Goal: Transaction & Acquisition: Purchase product/service

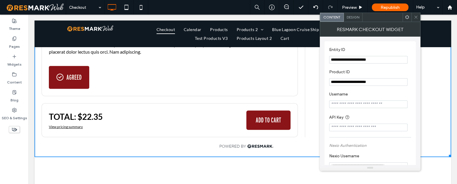
scroll to position [346, 0]
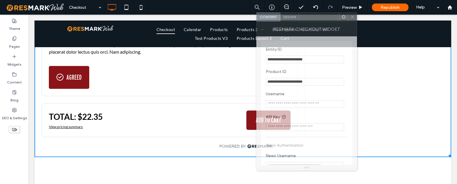
drag, startPoint x: 385, startPoint y: 18, endPoint x: 301, endPoint y: 18, distance: 83.4
click at [299, 18] on div at bounding box center [319, 17] width 40 height 9
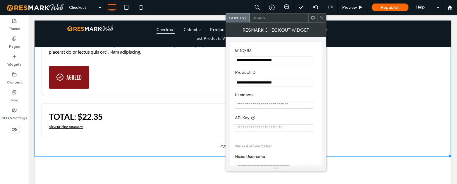
click at [322, 16] on icon at bounding box center [322, 18] width 4 height 4
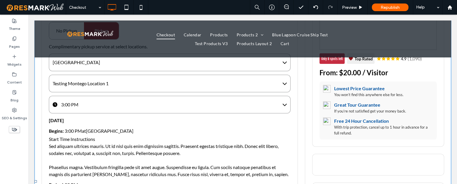
scroll to position [0, 0]
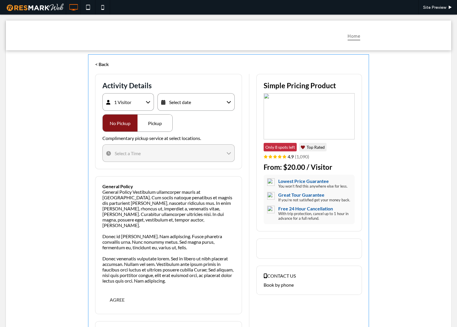
click at [183, 104] on span at bounding box center [228, 212] width 281 height 316
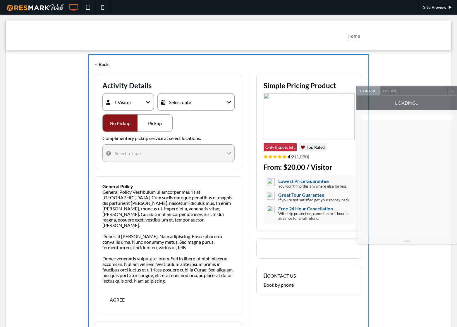
drag, startPoint x: 78, startPoint y: 90, endPoint x: 442, endPoint y: 83, distance: 363.5
click at [442, 87] on div at bounding box center [423, 91] width 49 height 9
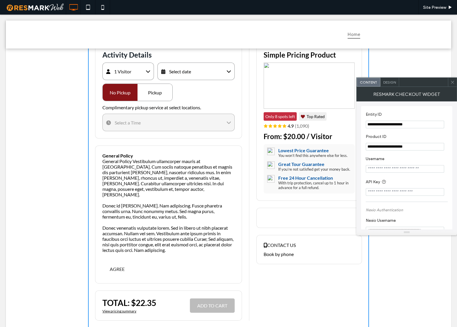
scroll to position [26, 0]
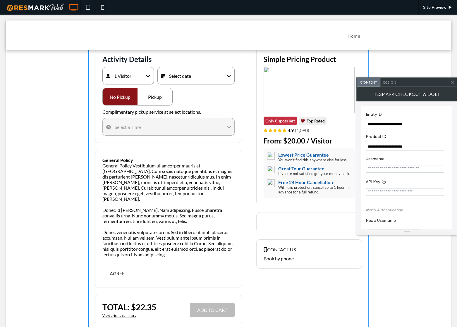
click at [204, 77] on div "Select date" at bounding box center [195, 76] width 77 height 18
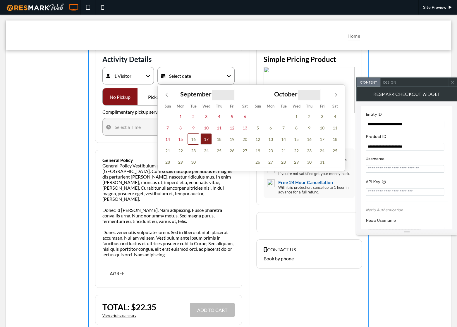
click at [206, 138] on span "17" at bounding box center [205, 138] width 11 height 11
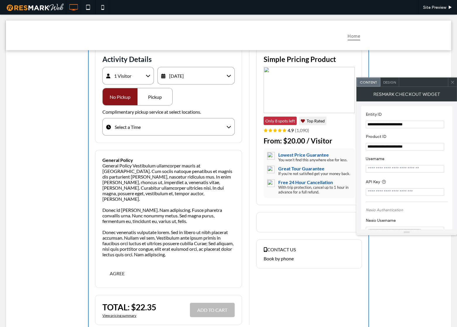
click at [155, 98] on div "Pickup" at bounding box center [155, 96] width 35 height 17
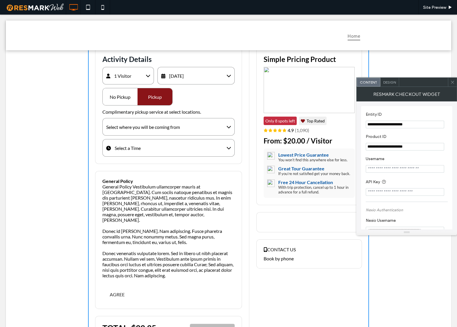
click at [157, 126] on div "Select where you will be coming from" at bounding box center [143, 127] width 74 height 6
click at [149, 145] on div "[GEOGRAPHIC_DATA]" at bounding box center [168, 143] width 131 height 8
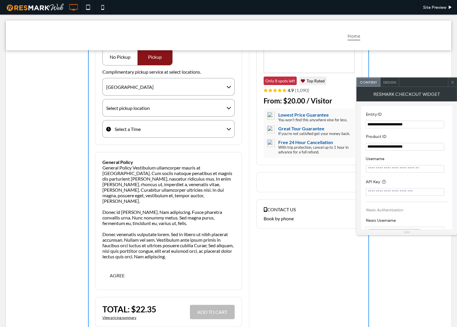
scroll to position [80, 0]
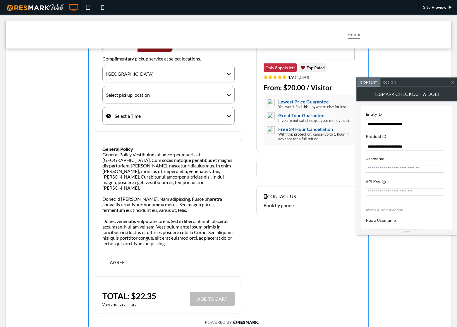
click at [148, 92] on div "Select pickup location" at bounding box center [128, 95] width 44 height 6
click at [144, 114] on div "Testing Montego Location 1" at bounding box center [168, 111] width 131 height 8
click at [141, 117] on div "Select a Time" at bounding box center [168, 116] width 132 height 18
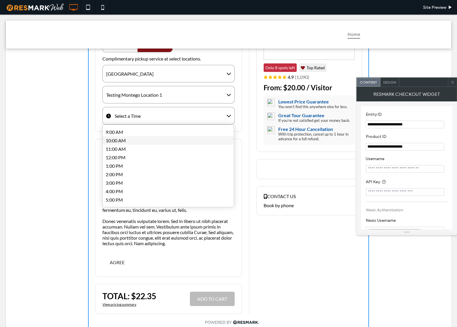
click at [139, 139] on div "10:00 AM" at bounding box center [168, 140] width 131 height 8
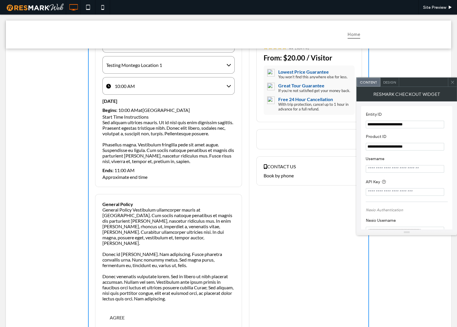
scroll to position [26, 0]
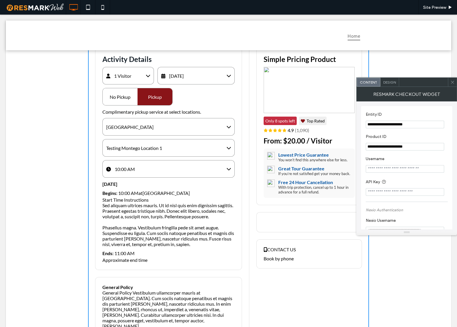
click at [134, 76] on div "1 Visitor" at bounding box center [128, 76] width 52 height 18
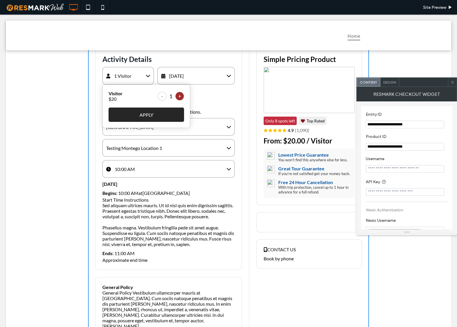
click at [175, 97] on button "+" at bounding box center [179, 96] width 9 height 9
click at [164, 115] on button "APPLY" at bounding box center [147, 115] width 76 height 14
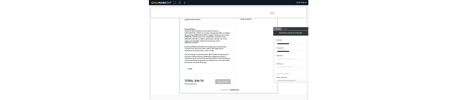
scroll to position [266, 0]
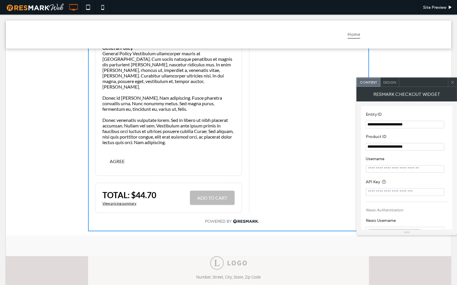
click at [50, 205] on div "Number, Street, City, State, Zip Code" at bounding box center [228, 275] width 445 height 39
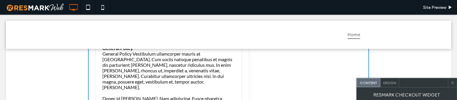
click at [71, 67] on div "**********" at bounding box center [228, 10] width 445 height 452
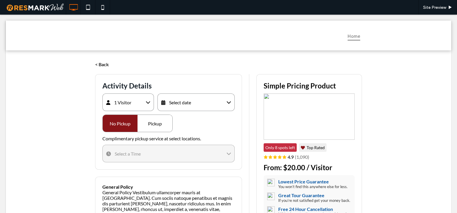
drag, startPoint x: 36, startPoint y: 98, endPoint x: 108, endPoint y: 94, distance: 72.7
click at [37, 98] on div "< Back Activity Details 1 Visitor Visitor $20 - 1 + APPLY Select date September…" at bounding box center [228, 212] width 445 height 325
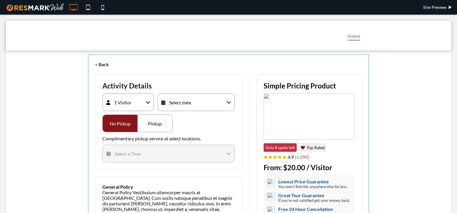
click at [169, 99] on span at bounding box center [228, 212] width 281 height 316
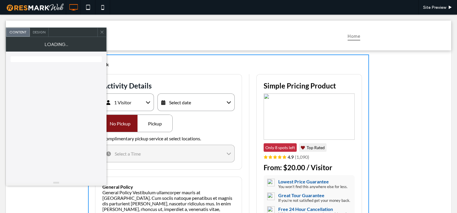
click at [183, 99] on div "Select date" at bounding box center [195, 102] width 77 height 18
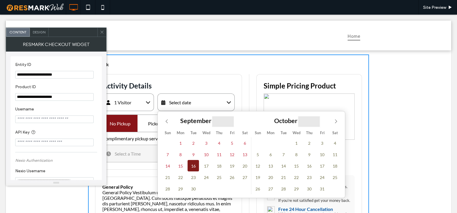
click at [193, 99] on span "16" at bounding box center [193, 165] width 11 height 11
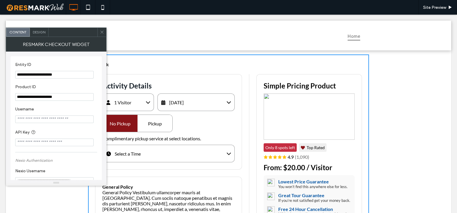
click at [153, 99] on div "Pickup" at bounding box center [155, 123] width 35 height 17
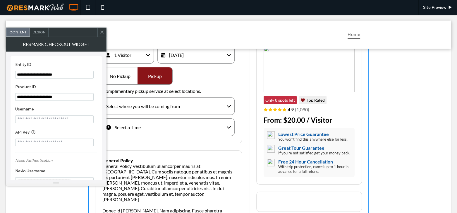
scroll to position [53, 0]
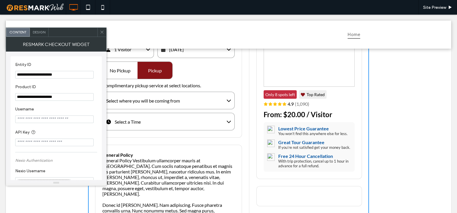
click at [176, 98] on div "Select where you will be coming from" at bounding box center [143, 101] width 74 height 6
click at [151, 99] on div "[GEOGRAPHIC_DATA]" at bounding box center [168, 116] width 131 height 8
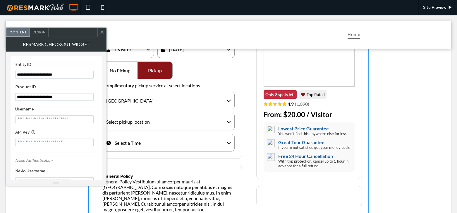
click at [153, 99] on div "Select pickup location" at bounding box center [168, 122] width 132 height 18
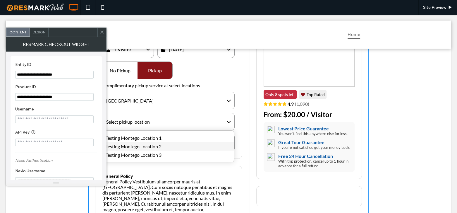
click at [143, 99] on div "Testing Montego Location 2" at bounding box center [168, 146] width 131 height 8
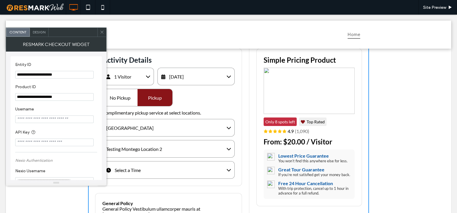
scroll to position [0, 0]
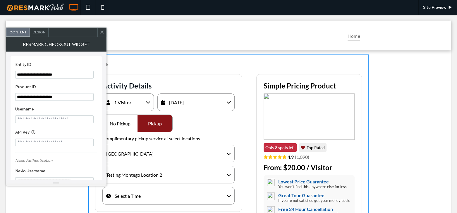
click at [102, 32] on icon at bounding box center [102, 32] width 4 height 4
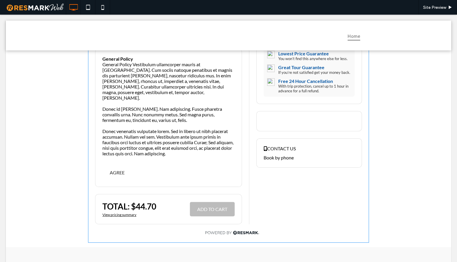
scroll to position [133, 0]
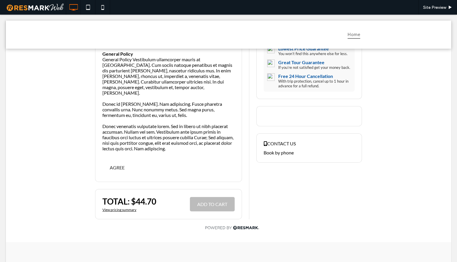
click at [79, 179] on div "< Back Activity Details 1 Visitor Visitor $20 - 1 + APPLY Select date September…" at bounding box center [228, 79] width 445 height 325
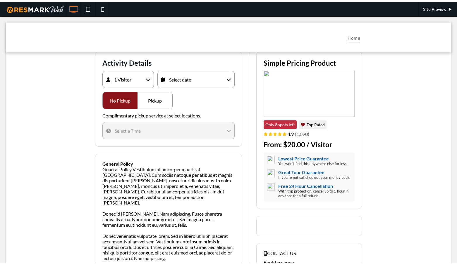
scroll to position [0, 0]
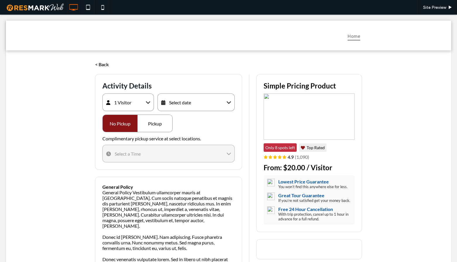
click at [79, 179] on div "< Back Activity Details 1 Visitor Visitor $20 - 1 + APPLY Select date September…" at bounding box center [228, 212] width 445 height 325
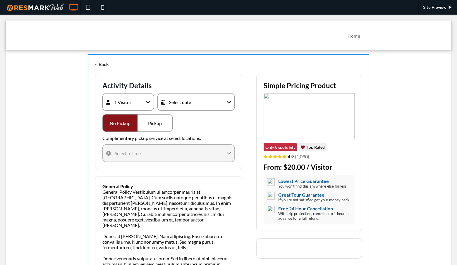
click at [182, 102] on span at bounding box center [228, 212] width 281 height 316
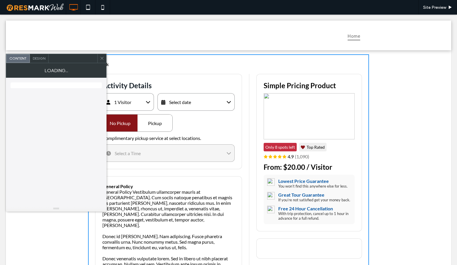
click at [199, 109] on div "Select date" at bounding box center [195, 102] width 77 height 18
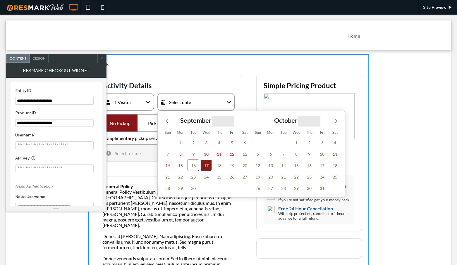
click at [202, 167] on span "17" at bounding box center [205, 165] width 11 height 11
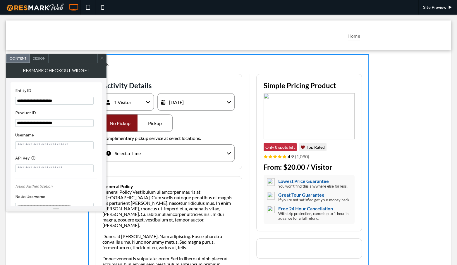
click at [160, 125] on div "Pickup" at bounding box center [155, 123] width 35 height 17
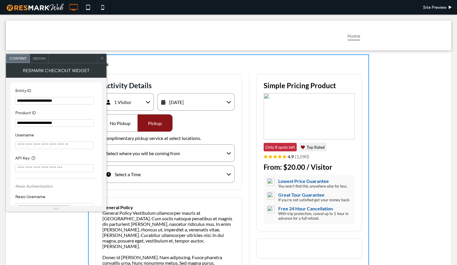
click at [158, 148] on div "Select where you will be coming from" at bounding box center [168, 154] width 132 height 18
click at [154, 169] on div "[GEOGRAPHIC_DATA]" at bounding box center [168, 169] width 131 height 8
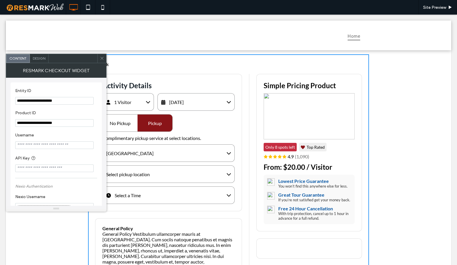
click at [157, 174] on div "Select pickup location" at bounding box center [168, 175] width 132 height 18
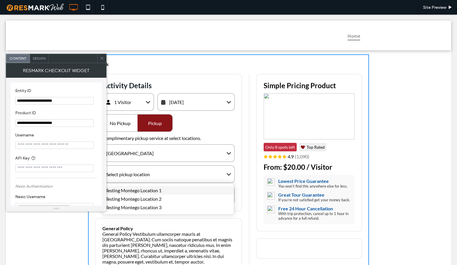
click at [155, 179] on div "Testing Montego Location 1" at bounding box center [168, 190] width 131 height 8
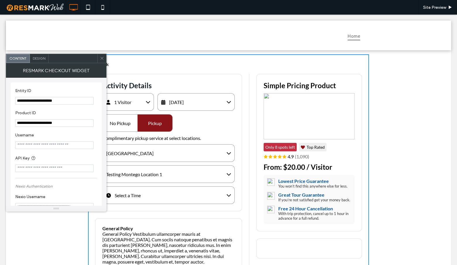
click at [155, 179] on div "Select a Time" at bounding box center [168, 196] width 132 height 18
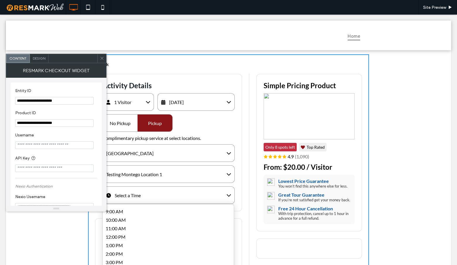
click at [149, 179] on div "9:00 AM" at bounding box center [168, 211] width 131 height 8
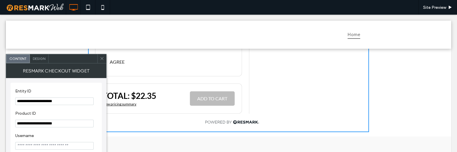
scroll to position [372, 0]
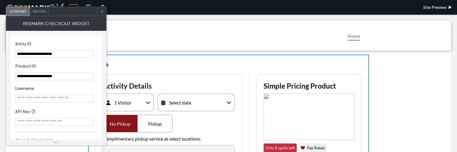
click at [192, 82] on div "Activity Details" at bounding box center [168, 85] width 132 height 8
click at [189, 98] on div "Select date" at bounding box center [195, 102] width 77 height 18
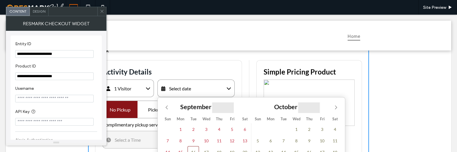
scroll to position [53, 0]
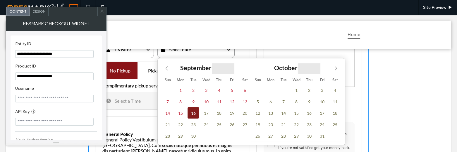
click at [188, 112] on span "16" at bounding box center [193, 112] width 11 height 11
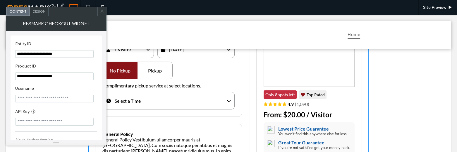
drag, startPoint x: 153, startPoint y: 70, endPoint x: 153, endPoint y: 75, distance: 4.4
click at [152, 70] on div "Pickup" at bounding box center [155, 70] width 35 height 17
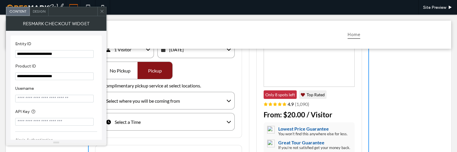
click at [161, 98] on div "Select where you will be coming from" at bounding box center [143, 101] width 74 height 6
click at [159, 114] on div "[GEOGRAPHIC_DATA]" at bounding box center [168, 116] width 131 height 8
drag, startPoint x: 159, startPoint y: 119, endPoint x: 154, endPoint y: 132, distance: 13.3
click at [159, 120] on div "Select pickup location" at bounding box center [168, 122] width 132 height 18
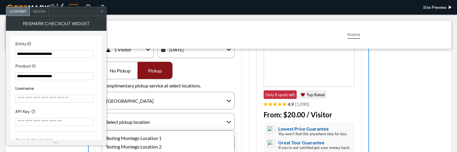
click at [154, 132] on div "Testing Montego Location 1 Testing Montego Location 2 Testing Montego Location 3" at bounding box center [168, 146] width 132 height 32
click at [154, 136] on div "Testing Montego Location 1" at bounding box center [168, 137] width 131 height 8
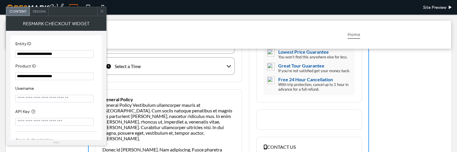
scroll to position [133, 0]
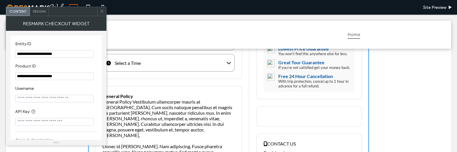
click at [141, 66] on div "Select a Time" at bounding box center [168, 63] width 132 height 18
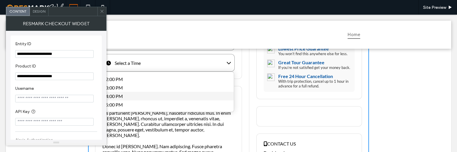
click at [141, 92] on div "4:00 PM" at bounding box center [168, 96] width 131 height 8
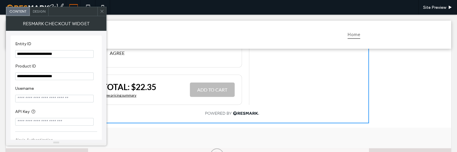
scroll to position [372, 0]
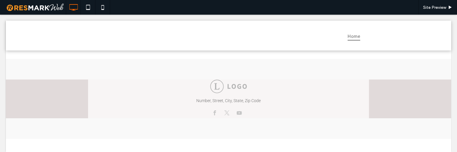
click at [40, 59] on div "Number, Street, City, State, Zip Code" at bounding box center [228, 99] width 445 height 80
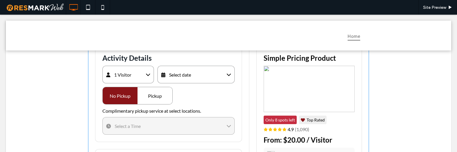
scroll to position [26, 0]
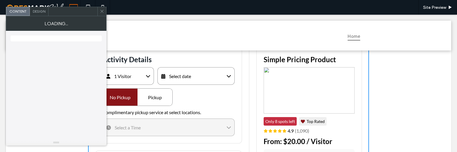
click at [186, 76] on span "Select date" at bounding box center [180, 76] width 22 height 6
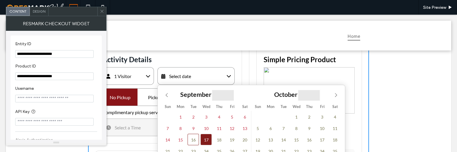
click at [206, 138] on span "17" at bounding box center [205, 138] width 11 height 11
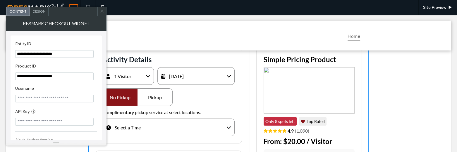
click at [140, 100] on div "Pickup" at bounding box center [155, 96] width 35 height 17
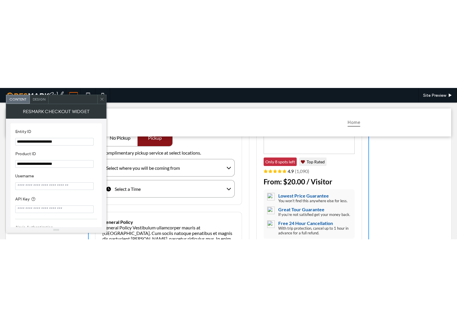
scroll to position [80, 0]
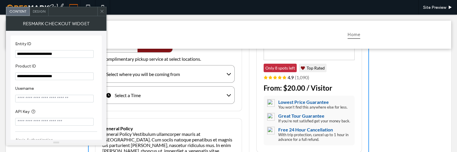
click at [143, 73] on div "Select where you will be coming from" at bounding box center [143, 74] width 74 height 6
click at [144, 89] on div "[GEOGRAPHIC_DATA]" at bounding box center [168, 90] width 131 height 8
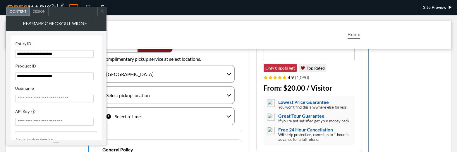
click at [146, 95] on div "Select pickup location" at bounding box center [128, 95] width 44 height 6
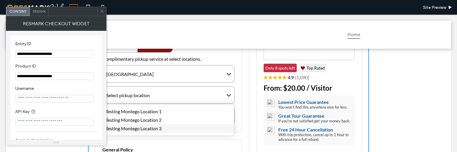
click at [152, 127] on div "Testing Montego Location 3" at bounding box center [168, 128] width 131 height 8
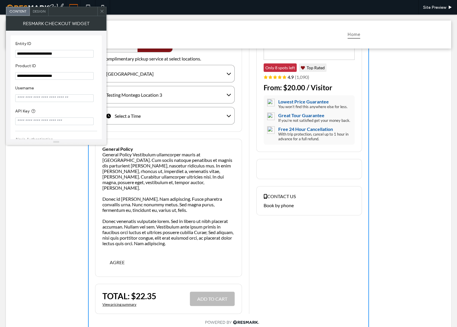
click at [102, 11] on icon at bounding box center [102, 11] width 4 height 4
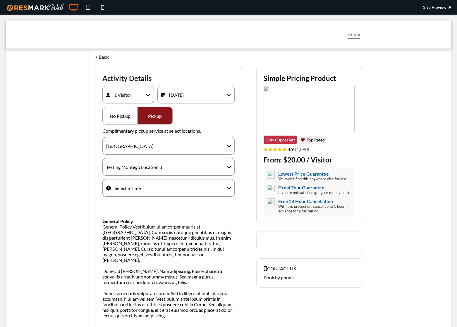
scroll to position [0, 0]
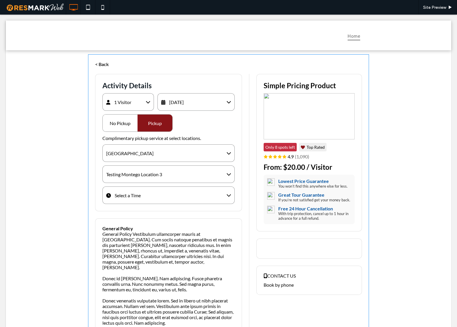
click at [146, 102] on span at bounding box center [228, 233] width 281 height 358
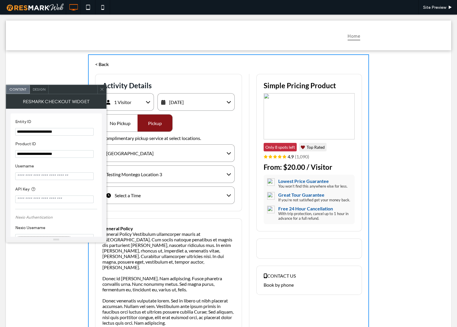
click at [139, 104] on div "1 Visitor" at bounding box center [128, 102] width 52 height 18
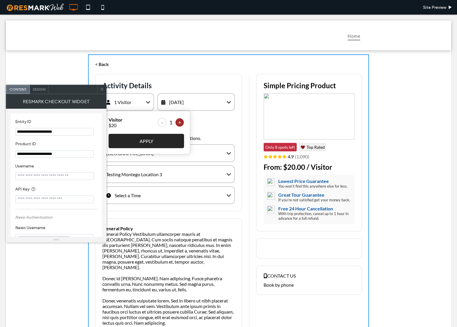
click at [175, 124] on button "+" at bounding box center [179, 122] width 9 height 9
click at [168, 138] on button "APPLY" at bounding box center [147, 141] width 76 height 14
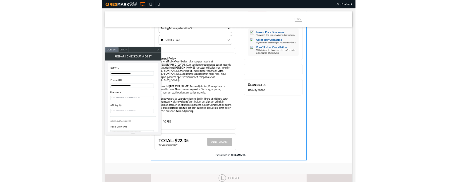
scroll to position [111, 0]
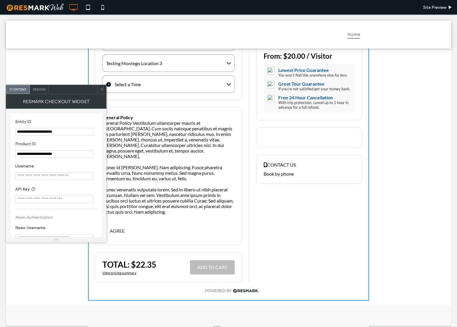
click at [102, 91] on icon at bounding box center [102, 89] width 4 height 4
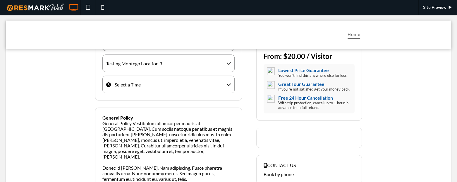
click at [60, 104] on div "**********" at bounding box center [228, 122] width 445 height 367
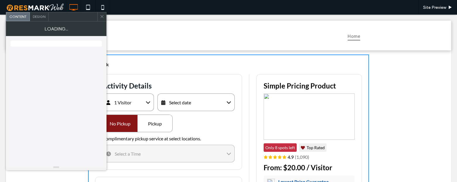
click at [188, 107] on div "Select date" at bounding box center [195, 102] width 77 height 18
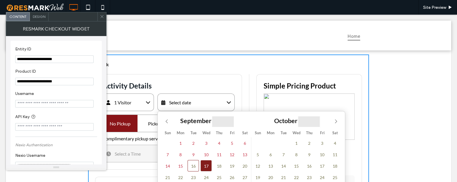
click at [200, 169] on span "17" at bounding box center [205, 165] width 11 height 11
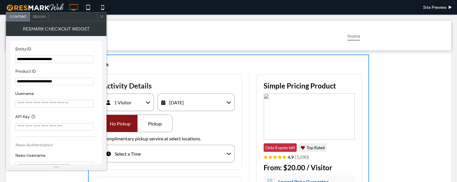
click at [163, 131] on div "Pickup" at bounding box center [155, 123] width 35 height 17
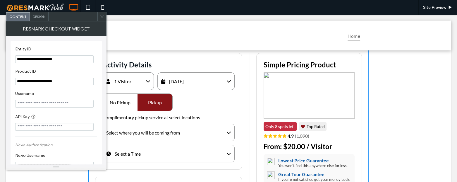
scroll to position [80, 0]
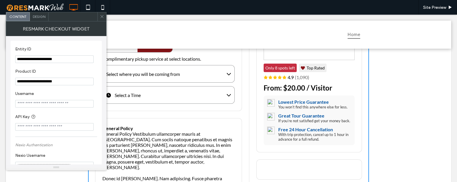
click at [175, 73] on div "Select where you will be coming from" at bounding box center [143, 74] width 74 height 6
click at [146, 94] on div "[GEOGRAPHIC_DATA]" at bounding box center [168, 90] width 131 height 8
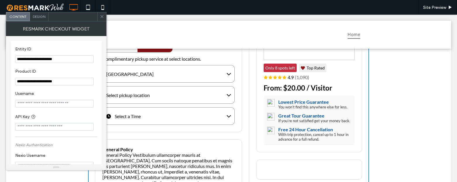
click at [149, 97] on div "Select pickup location" at bounding box center [168, 95] width 132 height 18
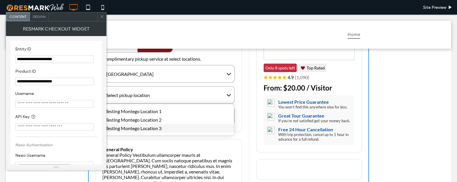
click at [149, 124] on div "Testing Montego Location 3" at bounding box center [168, 128] width 131 height 8
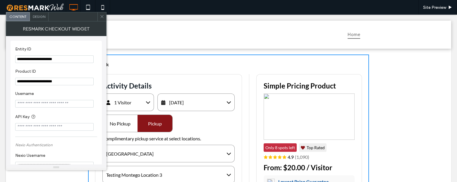
scroll to position [0, 0]
click at [214, 100] on div "[DATE]" at bounding box center [195, 102] width 77 height 18
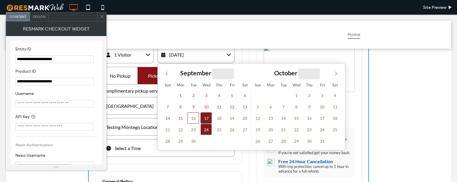
scroll to position [53, 0]
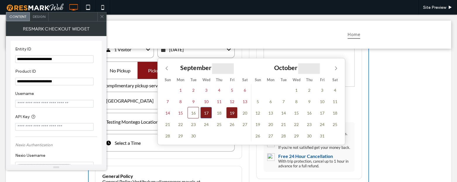
click at [227, 114] on span "19" at bounding box center [231, 112] width 11 height 11
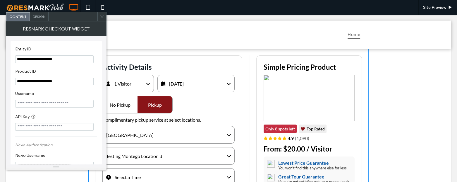
scroll to position [0, 0]
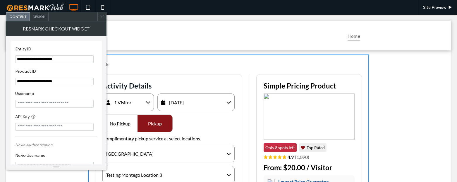
click at [184, 105] on span "September 19, 2025" at bounding box center [176, 103] width 15 height 6
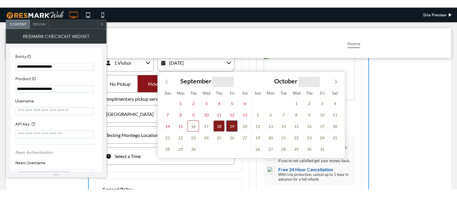
scroll to position [53, 0]
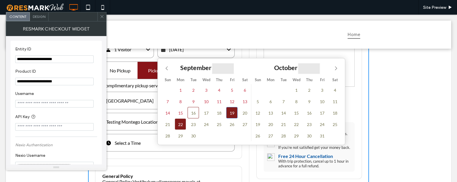
click at [181, 126] on span "22" at bounding box center [180, 123] width 11 height 11
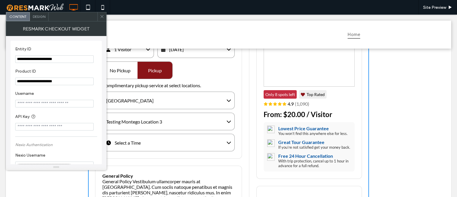
click at [202, 141] on div "Select a Time" at bounding box center [168, 143] width 132 height 18
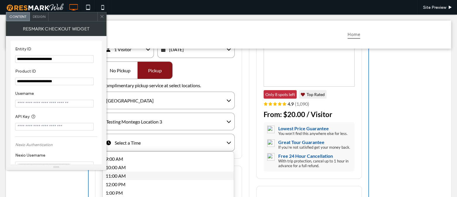
click at [142, 178] on div "11:00 AM" at bounding box center [168, 175] width 131 height 8
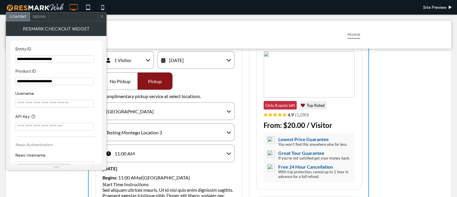
scroll to position [40, 0]
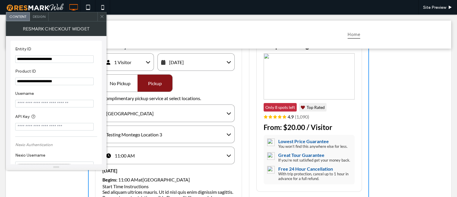
click at [155, 132] on div "Testing Montego Location 3" at bounding box center [134, 135] width 56 height 6
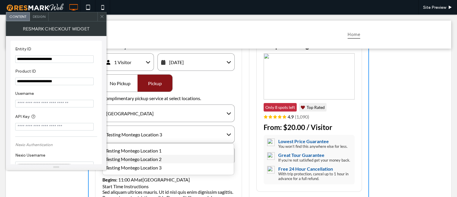
click at [142, 157] on div "Testing Montego Location 2" at bounding box center [168, 159] width 131 height 8
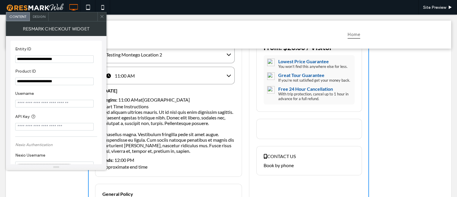
scroll to position [253, 0]
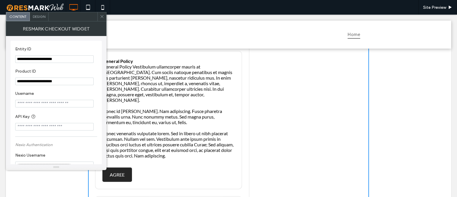
click at [123, 170] on button "AGREE" at bounding box center [117, 174] width 30 height 14
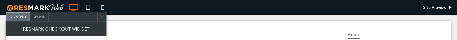
click at [181, 29] on div at bounding box center [228, 34] width 445 height 28
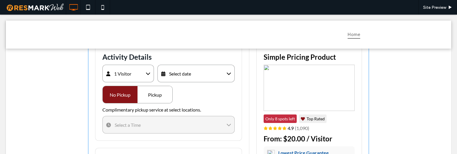
scroll to position [26, 0]
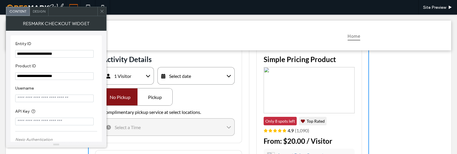
click at [207, 40] on div "Select date" at bounding box center [195, 76] width 77 height 18
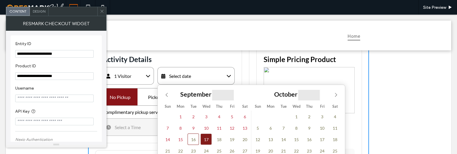
click at [206, 40] on span "17" at bounding box center [205, 138] width 11 height 11
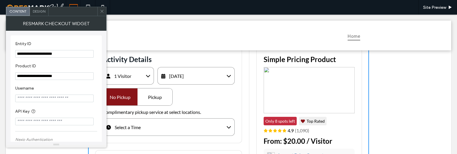
click at [160, 40] on div "Pickup" at bounding box center [155, 96] width 35 height 17
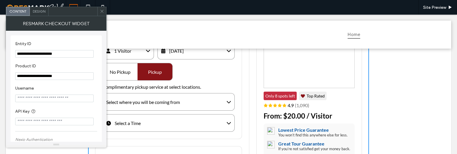
scroll to position [53, 0]
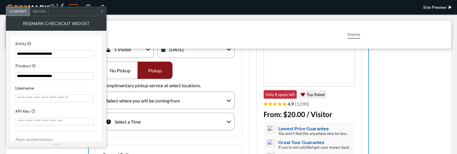
click at [162, 40] on div "Select where you will be coming from" at bounding box center [143, 101] width 74 height 6
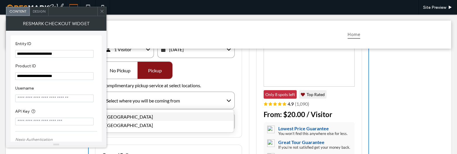
click at [158, 40] on div "[GEOGRAPHIC_DATA]" at bounding box center [168, 116] width 131 height 8
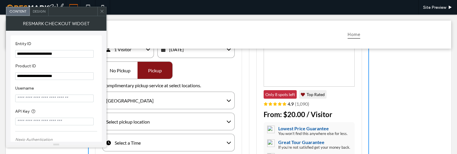
click at [157, 40] on div "Select pickup location" at bounding box center [168, 122] width 132 height 18
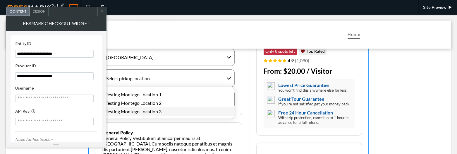
scroll to position [106, 0]
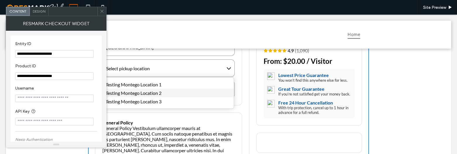
click at [143, 40] on div "Testing Montego Location 2" at bounding box center [168, 93] width 131 height 8
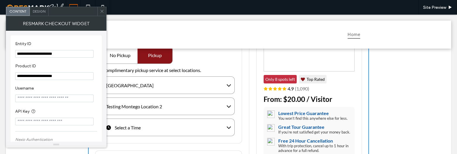
scroll to position [53, 0]
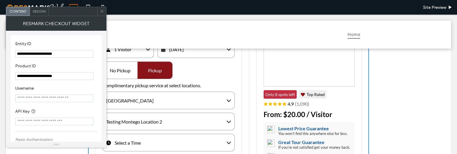
click at [158, 40] on div "Testing Montego Location 2" at bounding box center [134, 122] width 56 height 6
click at [160, 40] on div "[GEOGRAPHIC_DATA]" at bounding box center [168, 101] width 132 height 18
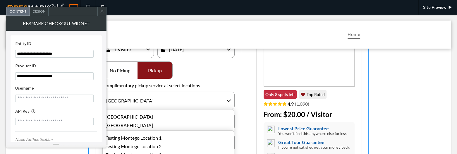
click at [126, 40] on div "No Pickup" at bounding box center [120, 70] width 35 height 17
click at [163, 40] on span "Complimentary pickup service at select locations." at bounding box center [168, 86] width 132 height 6
click at [127, 40] on div "No Pickup" at bounding box center [120, 70] width 35 height 17
click at [163, 40] on div "[GEOGRAPHIC_DATA]" at bounding box center [168, 101] width 132 height 18
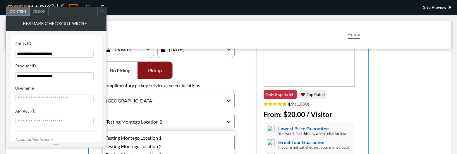
click at [164, 40] on div "Testing Montego Location 2" at bounding box center [168, 122] width 132 height 18
click at [116, 40] on div "No Pickup" at bounding box center [120, 70] width 35 height 17
drag, startPoint x: 117, startPoint y: 73, endPoint x: 109, endPoint y: 61, distance: 14.2
click at [115, 40] on div "No Pickup" at bounding box center [120, 70] width 35 height 17
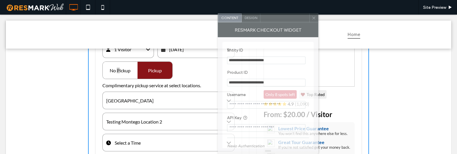
drag, startPoint x: 271, startPoint y: 37, endPoint x: 392, endPoint y: 37, distance: 121.4
click at [318, 37] on div "**********" at bounding box center [268, 88] width 101 height 131
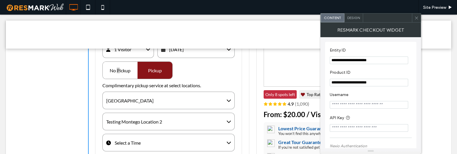
click at [115, 40] on div "No Pickup Pickup" at bounding box center [137, 70] width 70 height 18
drag, startPoint x: 118, startPoint y: 67, endPoint x: 146, endPoint y: 68, distance: 28.7
click at [120, 40] on div "No Pickup" at bounding box center [120, 70] width 35 height 17
click at [164, 40] on div "Pickup" at bounding box center [155, 70] width 35 height 17
click at [123, 40] on div "No Pickup" at bounding box center [120, 70] width 35 height 17
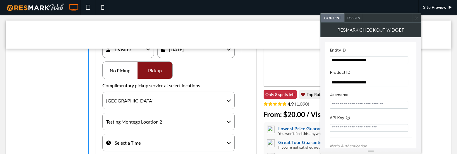
click at [159, 40] on div "Pickup" at bounding box center [155, 70] width 35 height 17
drag, startPoint x: 104, startPoint y: 79, endPoint x: 129, endPoint y: 72, distance: 26.1
click at [105, 40] on div "**********" at bounding box center [168, 90] width 147 height 138
click at [138, 40] on div "Pickup" at bounding box center [155, 70] width 35 height 17
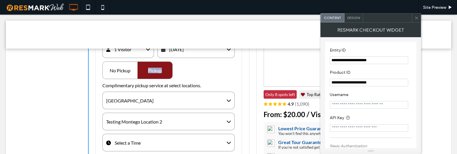
click at [153, 40] on div "Pickup" at bounding box center [155, 70] width 35 height 17
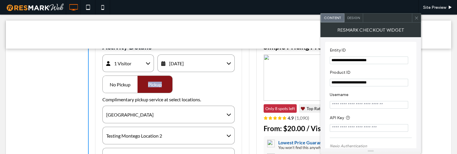
scroll to position [0, 0]
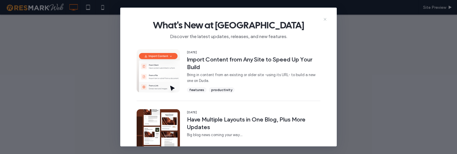
click at [325, 18] on icon at bounding box center [325, 19] width 5 height 5
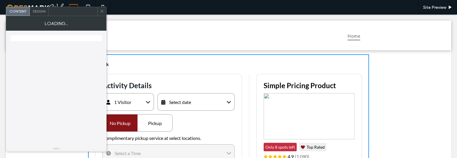
click at [190, 102] on div "Select date" at bounding box center [195, 102] width 77 height 18
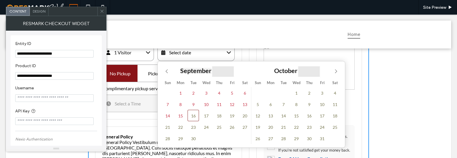
scroll to position [53, 0]
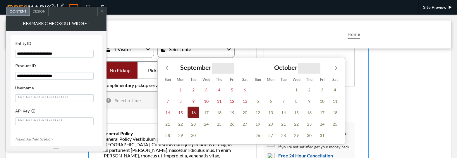
click at [195, 114] on span "16" at bounding box center [193, 112] width 11 height 11
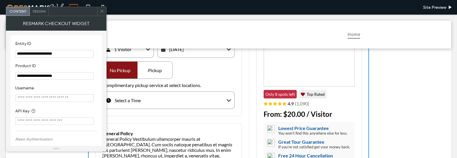
click at [155, 72] on div "Pickup" at bounding box center [155, 70] width 35 height 17
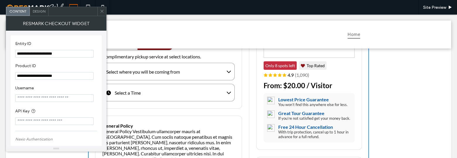
scroll to position [80, 0]
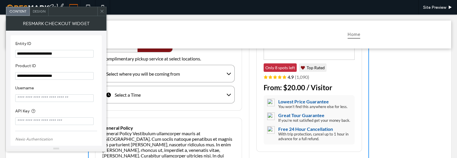
click at [169, 67] on div "Select where you will be coming from" at bounding box center [168, 74] width 132 height 18
click at [163, 87] on div "[GEOGRAPHIC_DATA]" at bounding box center [168, 90] width 131 height 8
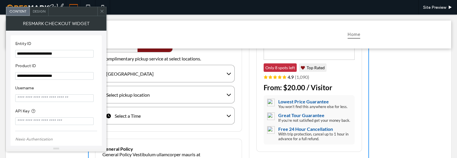
click at [157, 95] on div "Select pickup location" at bounding box center [168, 95] width 132 height 18
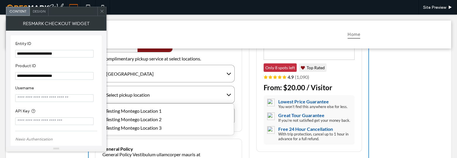
click at [154, 119] on div "Testing Montego Location 2" at bounding box center [168, 119] width 131 height 8
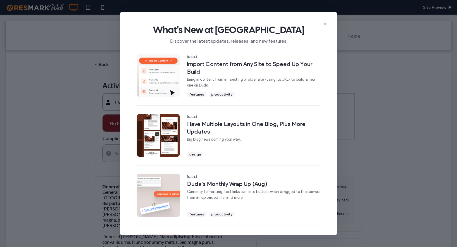
click at [327, 23] on icon at bounding box center [325, 24] width 5 height 5
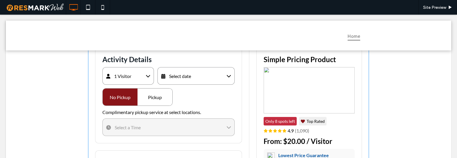
scroll to position [26, 0]
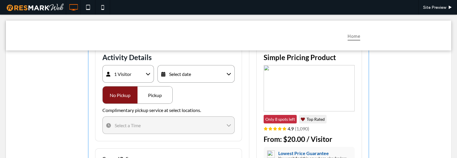
scroll to position [26, 0]
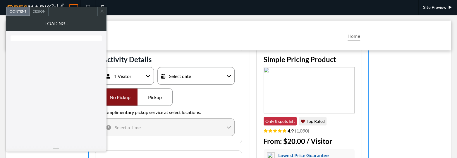
click at [196, 79] on div "Select date" at bounding box center [195, 76] width 77 height 18
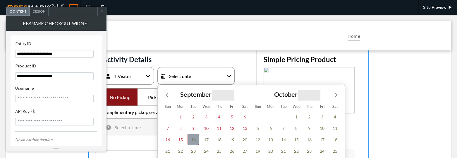
drag, startPoint x: 192, startPoint y: 140, endPoint x: 173, endPoint y: 110, distance: 35.5
click at [192, 140] on span "16" at bounding box center [193, 138] width 11 height 11
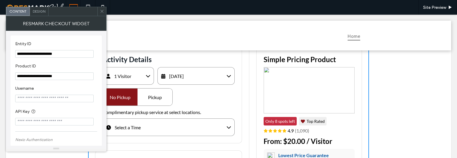
click at [162, 96] on div "Pickup" at bounding box center [155, 96] width 35 height 17
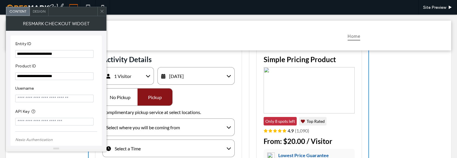
click at [125, 96] on div "No Pickup" at bounding box center [120, 96] width 35 height 17
click at [129, 98] on div "No Pickup" at bounding box center [120, 96] width 35 height 17
click at [156, 96] on div "Pickup" at bounding box center [155, 96] width 35 height 17
click at [169, 126] on div "Select where you will be coming from" at bounding box center [143, 127] width 74 height 6
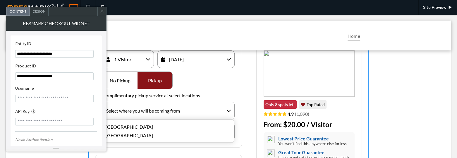
scroll to position [80, 0]
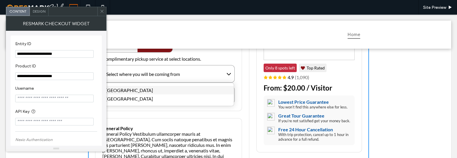
click at [134, 92] on div "[GEOGRAPHIC_DATA]" at bounding box center [168, 90] width 131 height 8
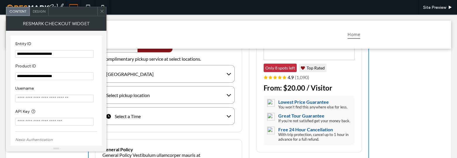
drag, startPoint x: 136, startPoint y: 94, endPoint x: 139, endPoint y: 110, distance: 17.0
click at [136, 95] on div "Select pickup location" at bounding box center [128, 95] width 44 height 6
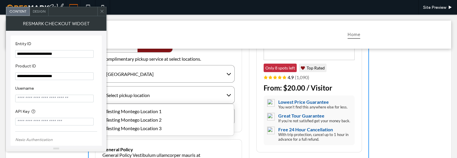
click at [140, 111] on div "Testing Montego Location 1" at bounding box center [168, 111] width 131 height 8
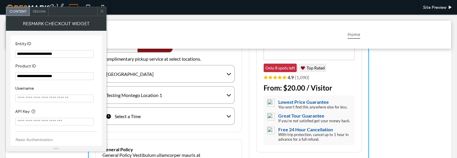
click at [151, 117] on div "Select a Time" at bounding box center [168, 116] width 132 height 18
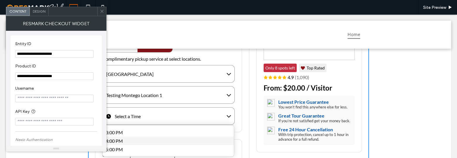
click at [151, 137] on div "4:00 PM" at bounding box center [168, 140] width 131 height 8
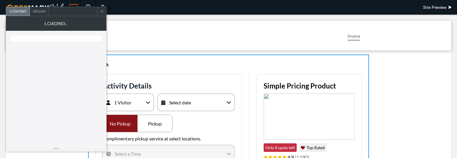
click at [193, 99] on div "Select date" at bounding box center [195, 102] width 77 height 18
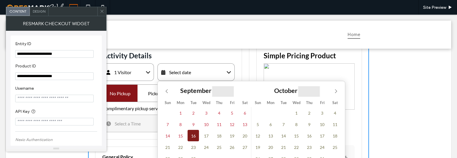
scroll to position [53, 0]
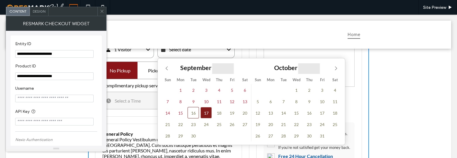
click at [203, 113] on span "17" at bounding box center [205, 112] width 11 height 11
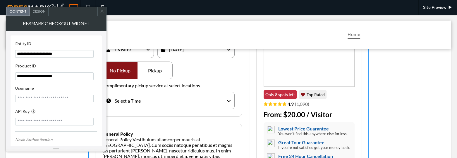
click at [156, 72] on div "Pickup" at bounding box center [155, 70] width 35 height 17
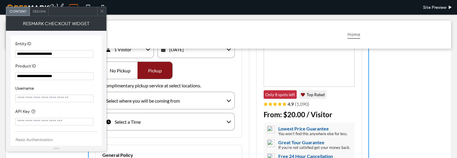
click at [160, 97] on div "Select where you will be coming from" at bounding box center [168, 101] width 132 height 18
click at [161, 121] on div "[GEOGRAPHIC_DATA]" at bounding box center [168, 125] width 131 height 8
click at [160, 122] on div "Select pickup location" at bounding box center [168, 122] width 132 height 18
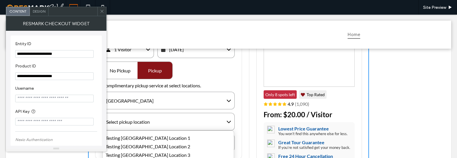
click at [158, 133] on div "Testing [GEOGRAPHIC_DATA] Location 1 Testing [GEOGRAPHIC_DATA] Location 2 Testi…" at bounding box center [168, 146] width 132 height 32
click at [158, 138] on div "Testing [GEOGRAPHIC_DATA] Location 1" at bounding box center [168, 137] width 131 height 8
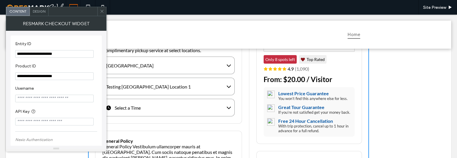
scroll to position [95, 0]
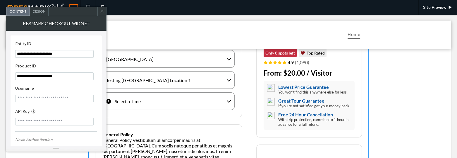
click at [164, 106] on div "Select a Time" at bounding box center [168, 101] width 132 height 18
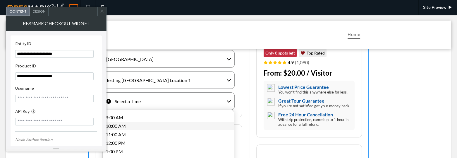
click at [151, 123] on div "10:00 AM" at bounding box center [168, 125] width 131 height 8
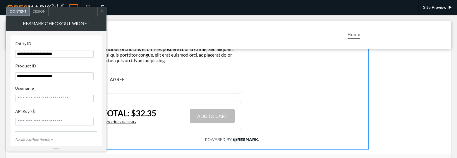
scroll to position [361, 0]
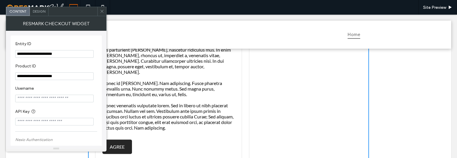
click at [119, 143] on button "AGREE" at bounding box center [117, 146] width 30 height 14
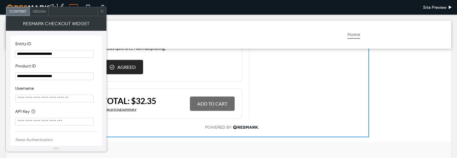
click at [211, 99] on button "ADD TO CART" at bounding box center [212, 103] width 45 height 14
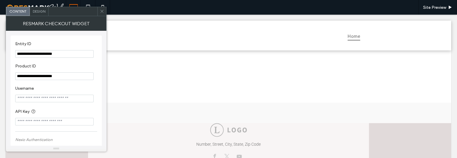
scroll to position [0, 0]
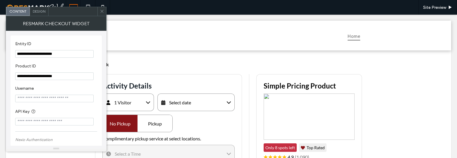
drag, startPoint x: 102, startPoint y: 12, endPoint x: 98, endPoint y: 11, distance: 4.7
click at [102, 12] on icon at bounding box center [102, 11] width 4 height 4
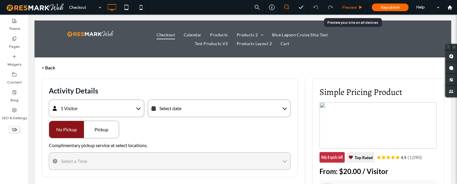
click at [342, 8] on div "Preview" at bounding box center [353, 7] width 30 height 5
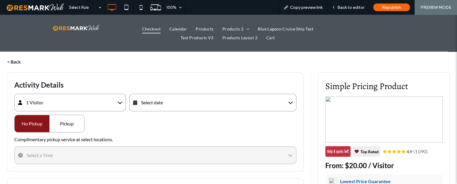
click at [199, 76] on div "Activity Details 1 Visitor Visitor $20 - 1 + APPLY Select date September **** O…" at bounding box center [155, 121] width 297 height 99
click at [352, 3] on div "Back to editor" at bounding box center [348, 7] width 42 height 15
click at [165, 102] on div "Select date" at bounding box center [212, 103] width 167 height 18
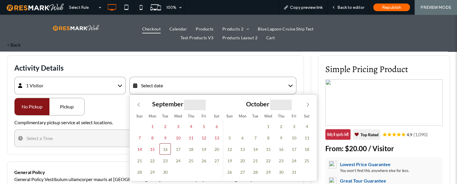
scroll to position [53, 0]
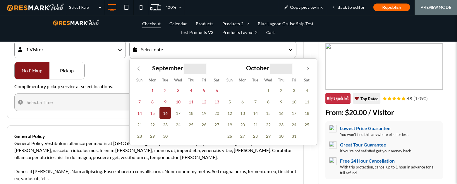
click at [164, 114] on span "16" at bounding box center [164, 112] width 11 height 11
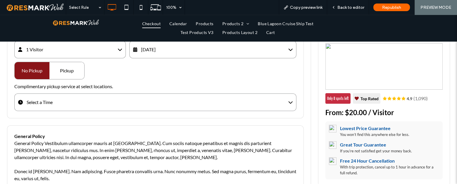
click at [71, 71] on div "Pickup" at bounding box center [66, 70] width 35 height 17
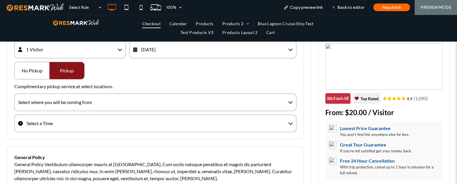
click at [85, 103] on div "Select where you will be coming from" at bounding box center [55, 102] width 74 height 7
click at [88, 119] on div "[GEOGRAPHIC_DATA]" at bounding box center [80, 119] width 131 height 10
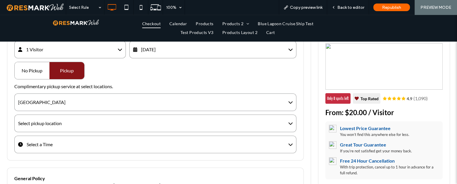
click at [88, 125] on div "Select pickup location" at bounding box center [155, 123] width 282 height 18
click at [0, 15] on div "Testing Montego Location 1" at bounding box center [0, 15] width 0 height 0
click at [82, 145] on div "Select a Time" at bounding box center [155, 144] width 282 height 18
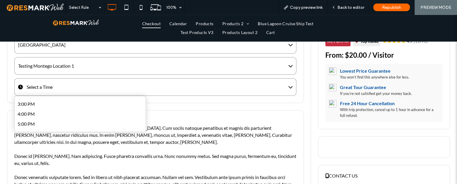
scroll to position [133, 0]
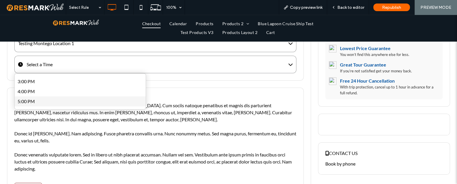
click at [79, 104] on div "5:00 PM" at bounding box center [80, 101] width 131 height 10
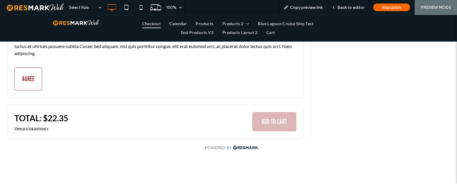
scroll to position [330, 0]
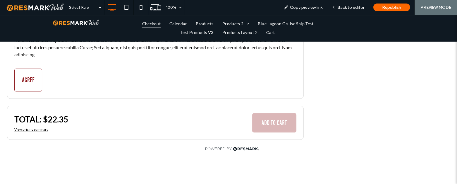
click at [42, 128] on span "View pricing summary" at bounding box center [31, 129] width 34 height 4
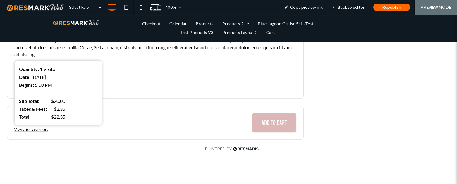
click at [119, 131] on div "TOTAL: $ 22.35 View pricing summary Quantity: 1 Visitor Date: September 16, 202…" at bounding box center [155, 123] width 297 height 34
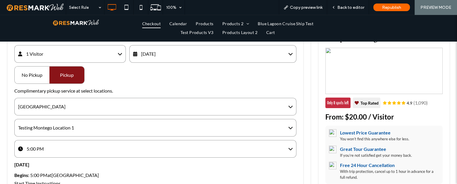
scroll to position [64, 0]
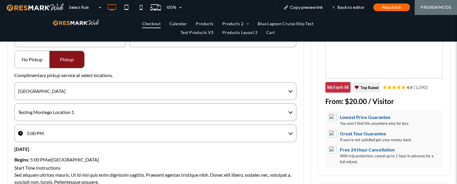
click at [90, 135] on div "5:00 PM" at bounding box center [155, 133] width 282 height 18
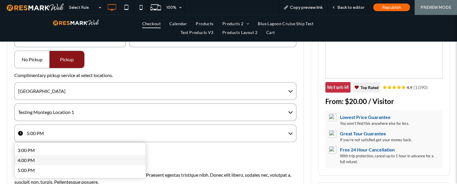
click at [70, 161] on div "4:00 PM" at bounding box center [80, 160] width 131 height 10
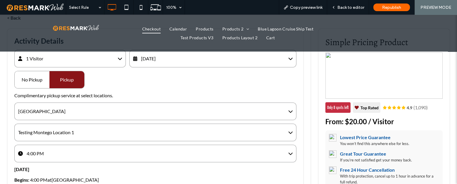
scroll to position [37, 0]
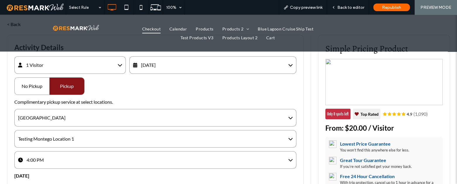
click at [58, 121] on div "[GEOGRAPHIC_DATA]" at bounding box center [155, 118] width 282 height 18
click at [50, 143] on div "[GEOGRAPHIC_DATA]" at bounding box center [80, 145] width 131 height 10
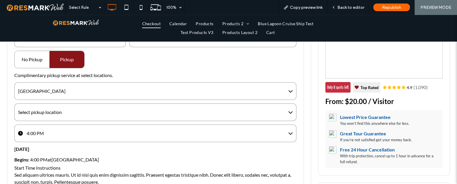
click at [68, 111] on div "Select pickup location" at bounding box center [155, 112] width 282 height 18
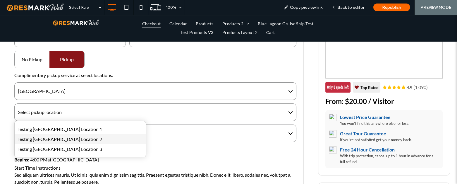
click at [54, 138] on div "Testing Salt Lake Location 2" at bounding box center [80, 139] width 131 height 10
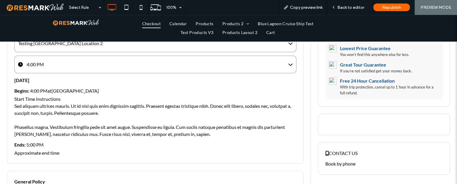
scroll to position [64, 0]
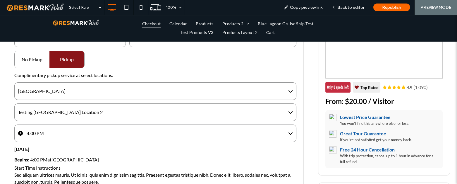
click at [100, 131] on div "4:00 PM" at bounding box center [155, 133] width 282 height 18
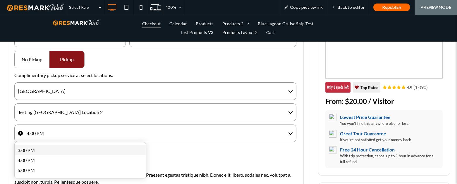
click at [87, 150] on div "3:00 PM" at bounding box center [80, 150] width 131 height 10
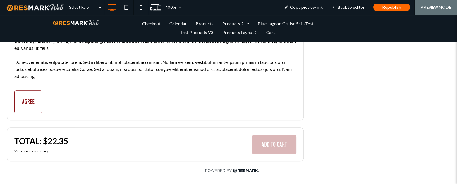
scroll to position [330, 0]
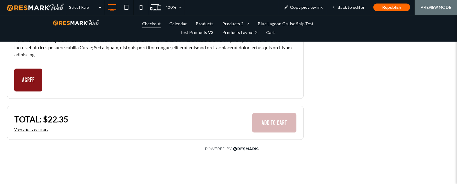
click at [40, 84] on button "AGREE" at bounding box center [28, 79] width 28 height 23
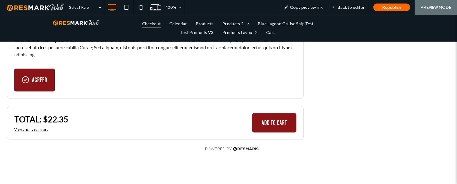
click at [256, 124] on button "ADD TO CART" at bounding box center [274, 122] width 44 height 19
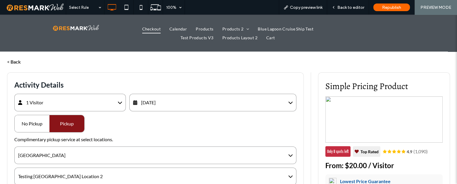
drag, startPoint x: 21, startPoint y: 15, endPoint x: 193, endPoint y: 149, distance: 218.2
click at [193, 149] on div "Salt Lake City" at bounding box center [155, 155] width 282 height 18
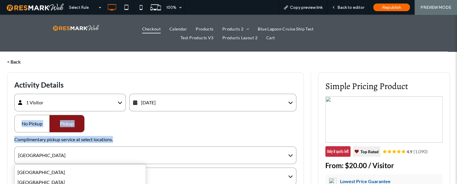
click at [188, 124] on div "**********" at bounding box center [155, 184] width 297 height 224
click at [187, 132] on div "**********" at bounding box center [155, 184] width 297 height 224
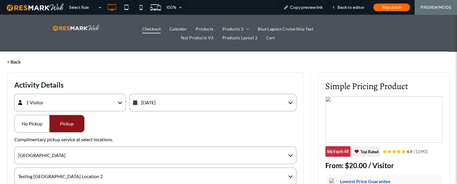
drag, startPoint x: 29, startPoint y: 124, endPoint x: 59, endPoint y: 125, distance: 29.9
click at [31, 123] on div "No Pickup" at bounding box center [32, 123] width 35 height 17
click at [73, 123] on div "Pickup" at bounding box center [66, 123] width 35 height 17
drag, startPoint x: 18, startPoint y: 126, endPoint x: 52, endPoint y: 126, distance: 33.9
click at [18, 126] on div "No Pickup" at bounding box center [32, 123] width 35 height 17
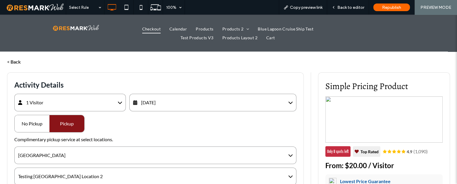
click at [52, 126] on div "Pickup" at bounding box center [66, 123] width 35 height 17
drag, startPoint x: 29, startPoint y: 128, endPoint x: 67, endPoint y: 164, distance: 52.2
click at [30, 128] on div "No Pickup" at bounding box center [32, 123] width 35 height 17
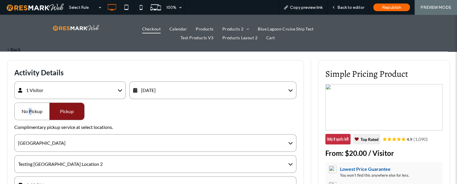
scroll to position [53, 0]
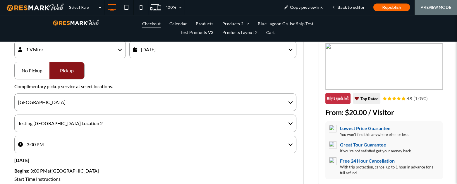
click at [77, 115] on div "Testing Salt Lake Location 2" at bounding box center [155, 123] width 282 height 18
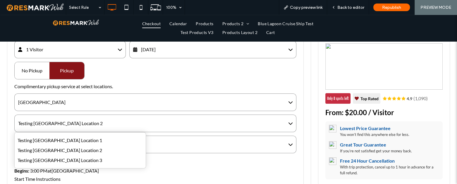
click at [79, 105] on div "Salt Lake City" at bounding box center [155, 102] width 282 height 18
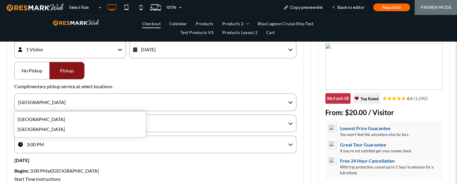
click at [114, 91] on div "**********" at bounding box center [155, 131] width 297 height 224
click at [79, 124] on div "Testing Salt Lake Location 2" at bounding box center [155, 123] width 282 height 18
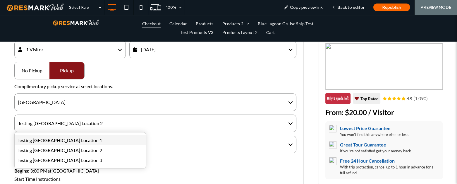
click at [71, 138] on div "Testing Salt Lake Location 1" at bounding box center [80, 140] width 131 height 10
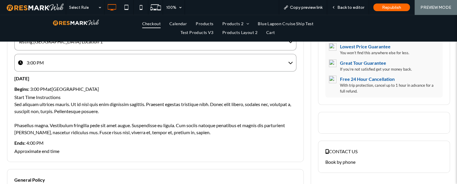
scroll to position [133, 0]
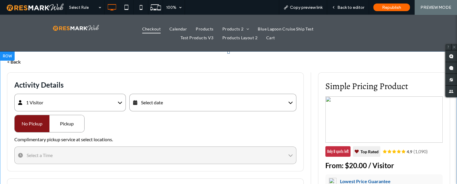
scroll to position [26, 0]
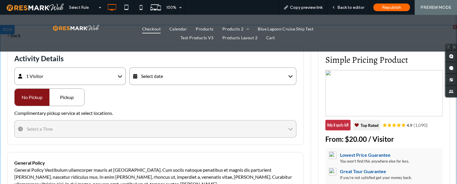
click at [159, 78] on span at bounding box center [228, 181] width 457 height 313
click at [178, 78] on span at bounding box center [228, 181] width 457 height 313
click at [179, 82] on span at bounding box center [228, 181] width 457 height 313
click at [182, 75] on span at bounding box center [228, 181] width 457 height 313
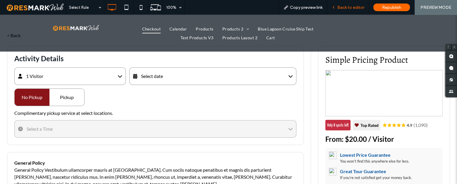
click at [352, 10] on div "Back to editor" at bounding box center [348, 7] width 42 height 15
click at [346, 6] on span "Back to editor" at bounding box center [350, 7] width 27 height 5
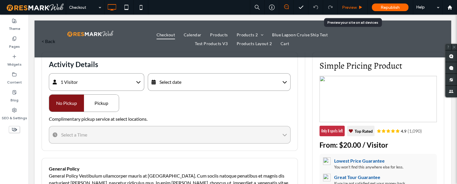
click at [353, 10] on div "Preview" at bounding box center [353, 7] width 30 height 15
click at [354, 7] on span "Preview" at bounding box center [349, 7] width 15 height 5
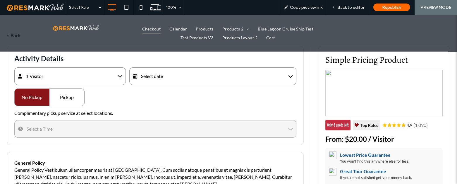
click at [231, 84] on div "Select date" at bounding box center [212, 76] width 167 height 18
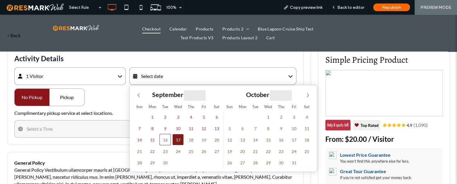
click at [180, 139] on span "17" at bounding box center [177, 139] width 11 height 11
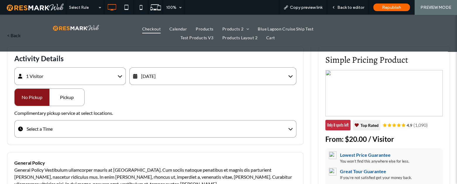
drag, startPoint x: 53, startPoint y: 102, endPoint x: 79, endPoint y: 112, distance: 27.8
click at [53, 102] on div "Pickup" at bounding box center [66, 97] width 35 height 17
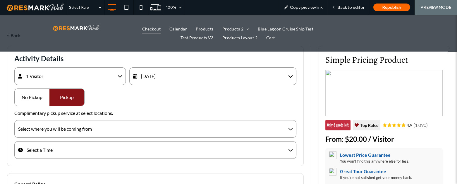
click at [92, 128] on div "Select where you will be coming from" at bounding box center [55, 128] width 74 height 7
click at [84, 148] on div "[GEOGRAPHIC_DATA]" at bounding box center [80, 146] width 131 height 10
click at [84, 150] on div "Select pickup location" at bounding box center [155, 150] width 282 height 18
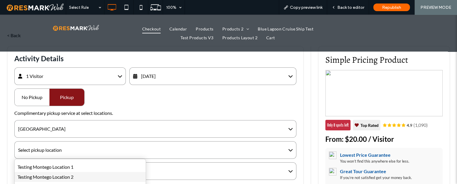
click at [73, 174] on div "Testing Montego Location 2" at bounding box center [80, 177] width 131 height 10
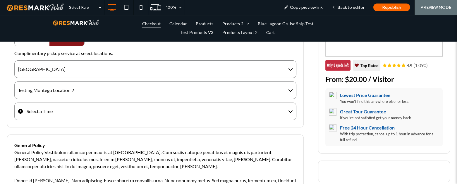
scroll to position [80, 0]
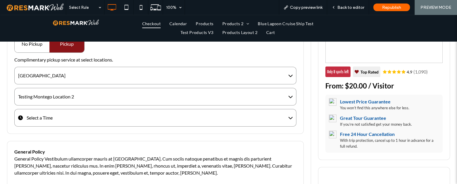
click at [100, 122] on div "Select a Time" at bounding box center [155, 118] width 282 height 18
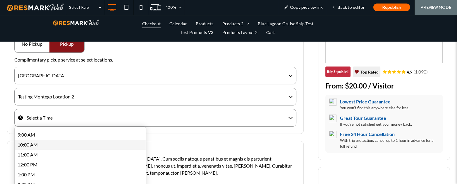
click at [92, 143] on div "10:00 AM" at bounding box center [80, 145] width 131 height 10
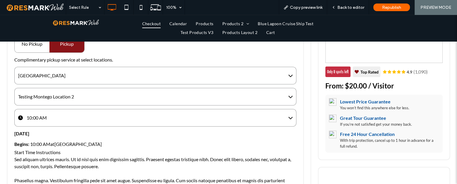
click at [59, 70] on div "[GEOGRAPHIC_DATA]" at bounding box center [155, 76] width 282 height 18
click at [56, 100] on div "[GEOGRAPHIC_DATA]" at bounding box center [80, 102] width 131 height 10
click at [97, 99] on div "Select pickup location" at bounding box center [155, 97] width 282 height 18
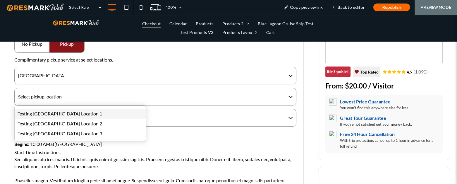
click at [87, 113] on div "Testing [GEOGRAPHIC_DATA] Location 1" at bounding box center [80, 114] width 131 height 10
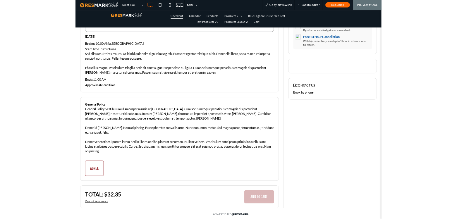
scroll to position [239, 0]
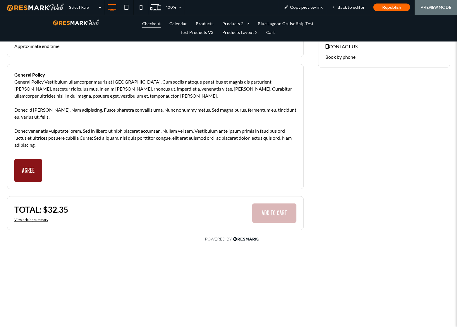
click at [36, 167] on button "AGREE" at bounding box center [28, 170] width 28 height 23
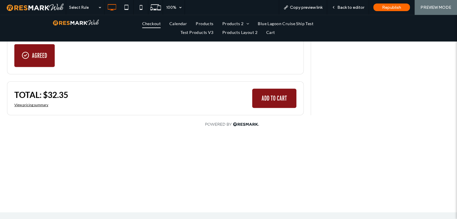
scroll to position [346, 0]
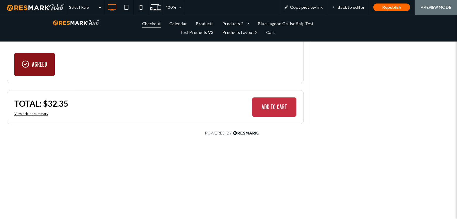
click at [283, 110] on button "ADD TO CART" at bounding box center [274, 106] width 44 height 19
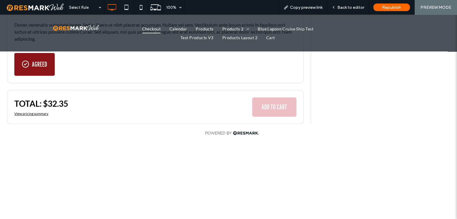
scroll to position [0, 0]
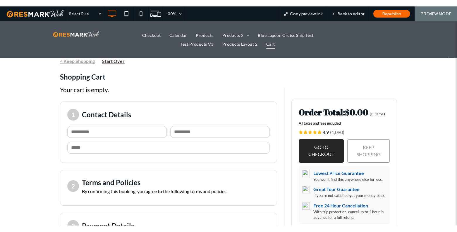
scroll to position [26, 0]
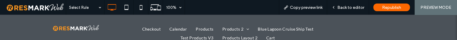
click at [147, 40] on ul "Checkout Calendar Products Products 2 Simple Pricing Product Tiered Pricing Her…" at bounding box center [228, 33] width 218 height 18
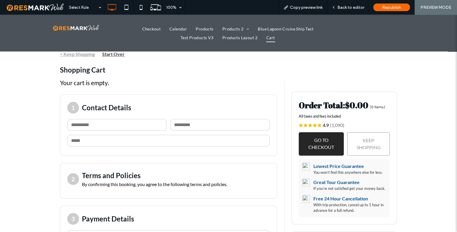
click at [12, 110] on div "< Keep Shopping Start Over Shopping Cart Your cart is empty. 1 Contact Details …" at bounding box center [228, 213] width 457 height 377
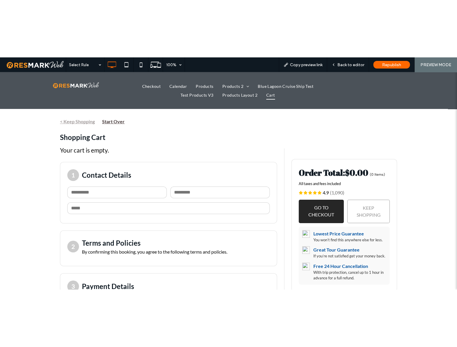
scroll to position [0, 0]
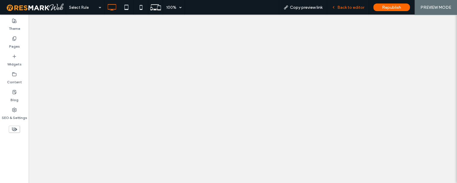
click at [348, 3] on div "Back to editor" at bounding box center [348, 7] width 42 height 15
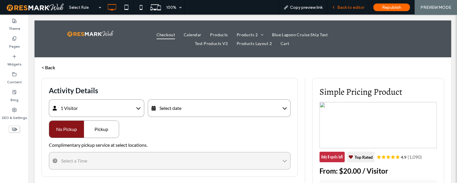
click at [355, 6] on span "Back to editor" at bounding box center [350, 7] width 27 height 5
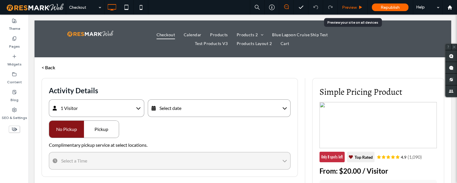
click at [354, 9] on span "Preview" at bounding box center [349, 7] width 15 height 5
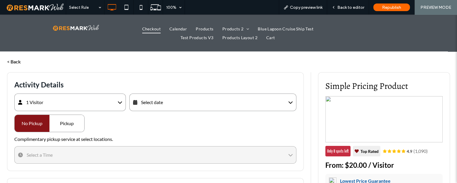
click at [184, 101] on div "Select date" at bounding box center [212, 103] width 167 height 18
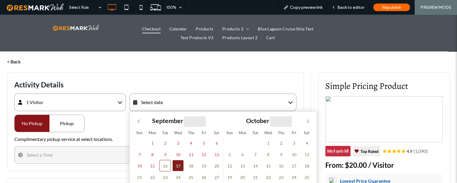
click at [178, 166] on span "17" at bounding box center [177, 165] width 11 height 11
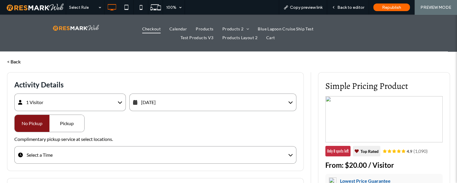
click at [78, 133] on div "**********" at bounding box center [155, 121] width 297 height 99
drag, startPoint x: 78, startPoint y: 130, endPoint x: 79, endPoint y: 138, distance: 8.3
click at [78, 130] on div "Pickup" at bounding box center [66, 123] width 35 height 17
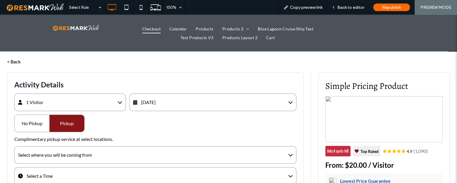
click at [80, 150] on div "Select where you will be coming from" at bounding box center [155, 155] width 282 height 18
click at [79, 173] on div "[GEOGRAPHIC_DATA]" at bounding box center [80, 172] width 131 height 10
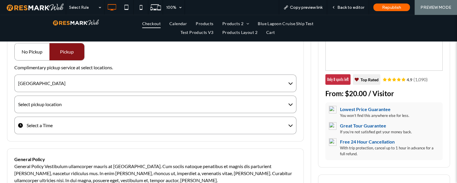
scroll to position [80, 0]
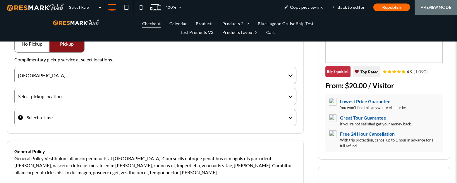
click at [66, 80] on div "[GEOGRAPHIC_DATA]" at bounding box center [155, 76] width 282 height 18
click at [60, 103] on div "[GEOGRAPHIC_DATA]" at bounding box center [80, 102] width 131 height 10
click at [76, 97] on div "Select pickup location" at bounding box center [155, 97] width 282 height 18
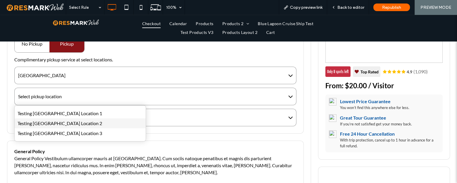
click at [77, 121] on div "Testing [GEOGRAPHIC_DATA] Location 2" at bounding box center [80, 124] width 131 height 10
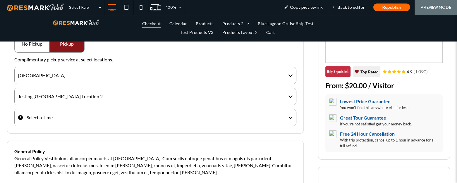
click at [85, 121] on div "Select a Time" at bounding box center [155, 118] width 282 height 18
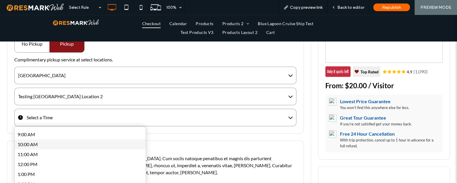
click at [71, 145] on div "10:00 AM" at bounding box center [80, 145] width 131 height 10
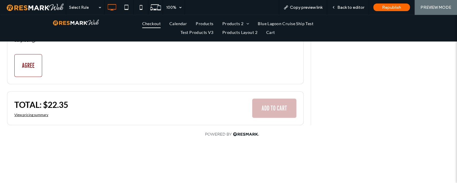
scroll to position [304, 0]
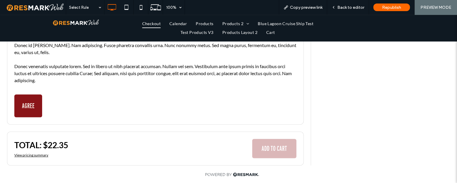
click at [30, 102] on button "AGREE" at bounding box center [28, 106] width 28 height 23
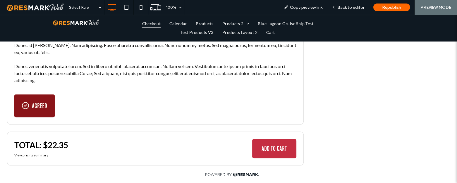
click at [257, 150] on button "ADD TO CART" at bounding box center [274, 148] width 44 height 19
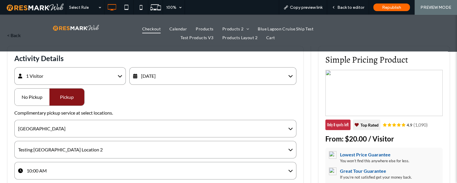
scroll to position [26, 0]
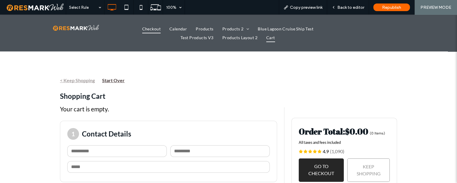
click at [153, 29] on span "Checkout" at bounding box center [151, 28] width 18 height 9
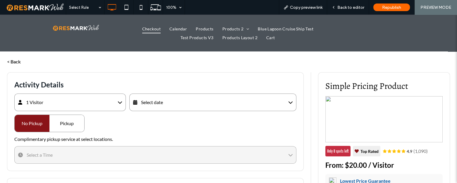
click at [186, 107] on div "Select date" at bounding box center [212, 103] width 167 height 18
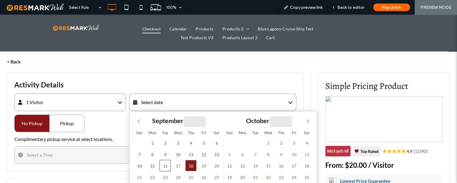
click at [190, 164] on span "18" at bounding box center [190, 165] width 11 height 11
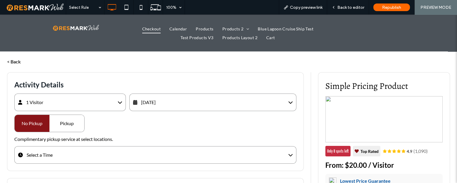
click at [78, 128] on div "Pickup" at bounding box center [66, 123] width 35 height 17
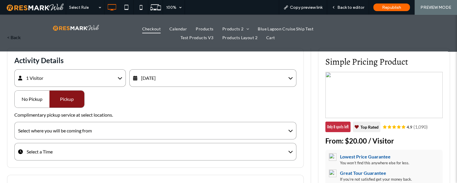
scroll to position [26, 0]
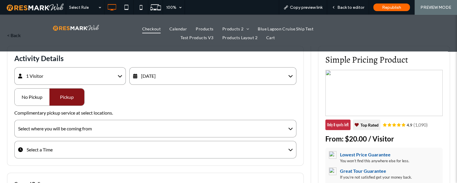
click at [95, 124] on div "Select where you will be coming from" at bounding box center [155, 129] width 282 height 18
click at [75, 152] on div "[GEOGRAPHIC_DATA]" at bounding box center [80, 156] width 131 height 10
click at [76, 147] on div "Select pickup location" at bounding box center [155, 150] width 282 height 18
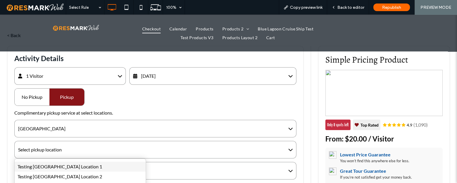
click at [68, 163] on div "Testing Salt Lake Location 1" at bounding box center [80, 167] width 131 height 10
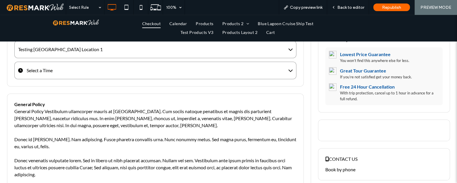
scroll to position [133, 0]
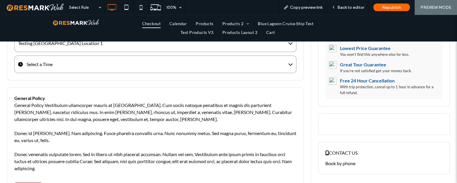
click at [91, 69] on div "Select a Time" at bounding box center [155, 65] width 282 height 18
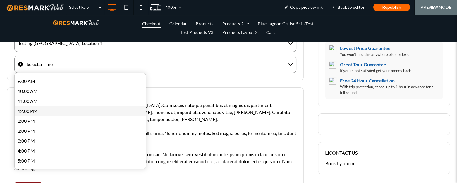
click at [76, 107] on div "12:00 PM" at bounding box center [80, 111] width 131 height 10
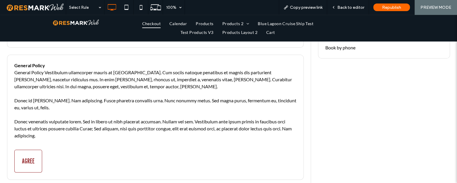
scroll to position [319, 0]
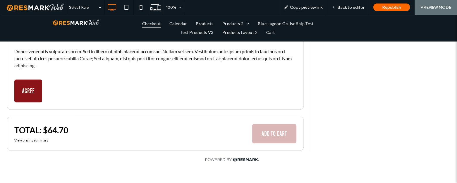
click at [40, 98] on button "AGREE" at bounding box center [28, 91] width 28 height 23
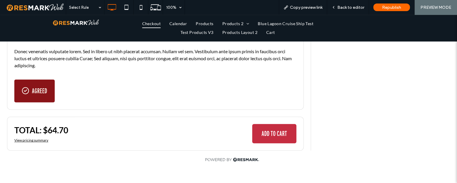
click at [263, 139] on button "ADD TO CART" at bounding box center [274, 133] width 44 height 19
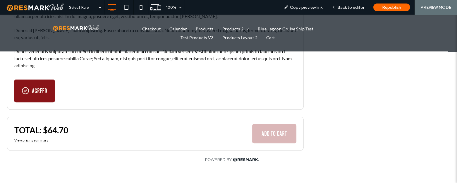
scroll to position [0, 0]
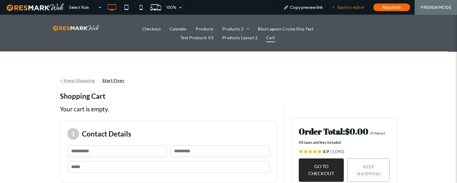
click at [344, 7] on span "Back to editor" at bounding box center [350, 7] width 27 height 5
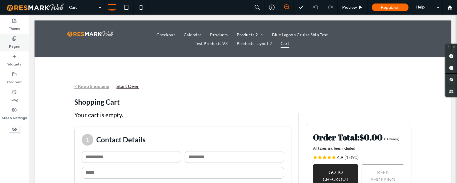
click at [15, 42] on label "Pages" at bounding box center [14, 45] width 11 height 8
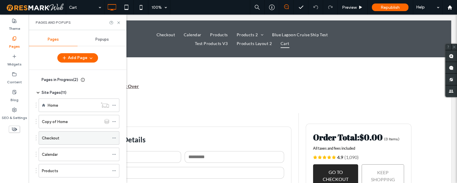
click at [59, 134] on div "Checkout" at bounding box center [75, 138] width 67 height 13
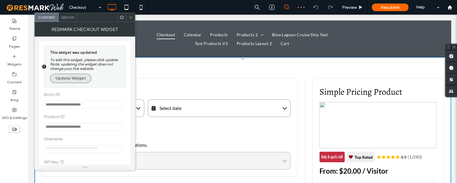
click at [77, 78] on button "Update Widget" at bounding box center [70, 78] width 41 height 9
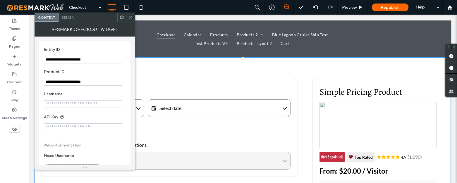
click at [131, 18] on icon at bounding box center [130, 17] width 4 height 4
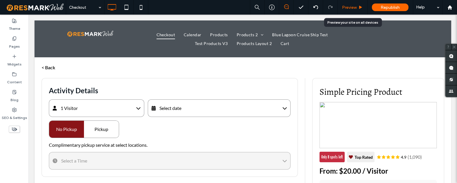
click at [348, 8] on span "Preview" at bounding box center [349, 7] width 15 height 5
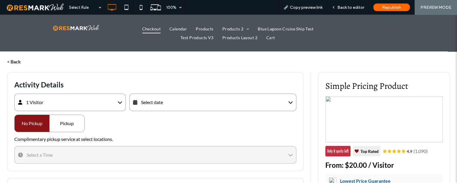
click at [217, 99] on div "Select date" at bounding box center [212, 103] width 167 height 18
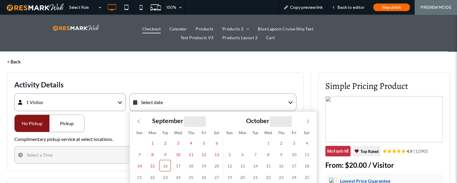
click at [182, 166] on div "31 1 2 3 4 5 6 7 8 9 10 11 12 13 14 15 16 17 18 19 20 21 22 23 24 25 26 27 28 2…" at bounding box center [178, 165] width 90 height 57
click at [177, 167] on span "17" at bounding box center [177, 165] width 11 height 11
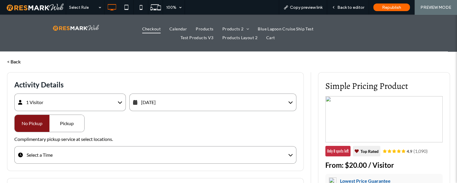
click at [74, 126] on div "Pickup" at bounding box center [66, 123] width 35 height 17
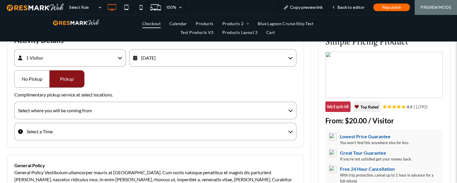
scroll to position [53, 0]
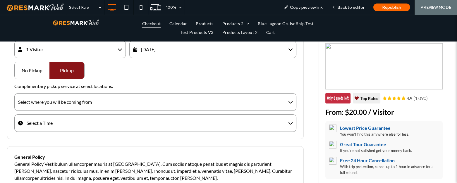
click at [80, 101] on div "Select where you will be coming from" at bounding box center [55, 102] width 74 height 7
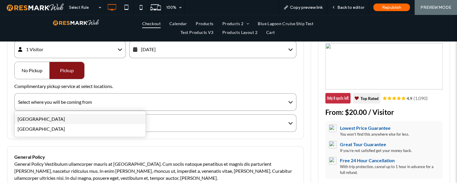
click at [66, 118] on div "Montego Bay" at bounding box center [80, 119] width 131 height 10
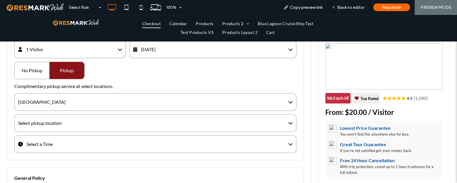
click at [64, 128] on div "Select pickup location" at bounding box center [155, 123] width 282 height 18
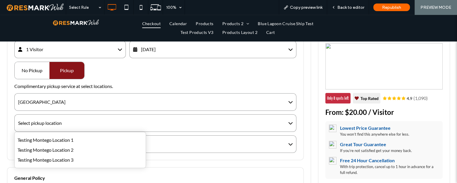
drag, startPoint x: 61, startPoint y: 138, endPoint x: 59, endPoint y: 158, distance: 19.7
click at [61, 138] on div "Testing Montego Location 1" at bounding box center [80, 140] width 131 height 10
click at [59, 158] on div "**********" at bounding box center [155, 89] width 297 height 141
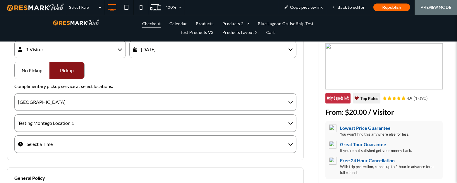
click at [61, 146] on div "Select a Time" at bounding box center [155, 144] width 282 height 18
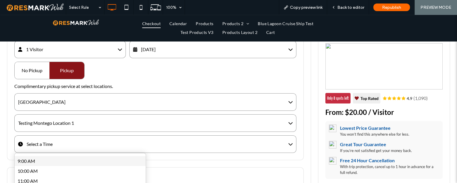
click at [53, 164] on div "9:00 AM" at bounding box center [80, 161] width 131 height 10
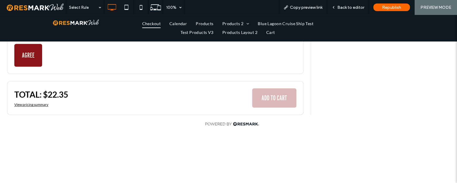
scroll to position [346, 0]
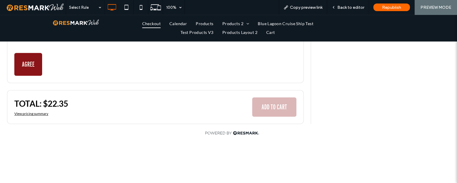
click at [33, 67] on button "AGREE" at bounding box center [28, 64] width 28 height 23
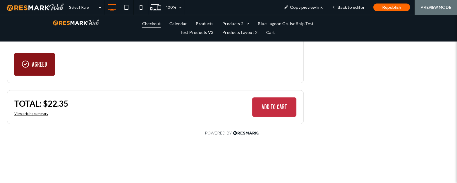
click at [264, 108] on button "ADD TO CART" at bounding box center [274, 106] width 44 height 19
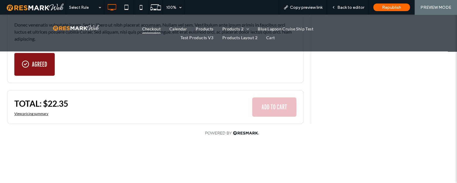
scroll to position [0, 0]
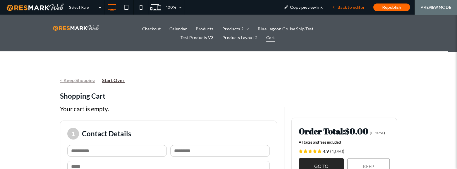
click at [343, 6] on span "Back to editor" at bounding box center [350, 7] width 27 height 5
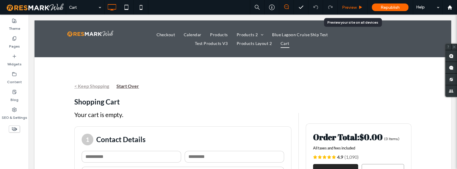
click at [358, 10] on div "Preview" at bounding box center [353, 7] width 30 height 15
click at [355, 8] on span "Preview" at bounding box center [349, 7] width 15 height 5
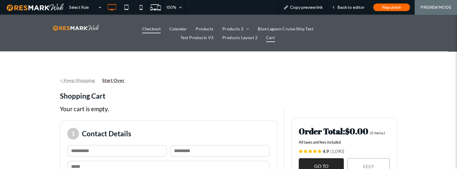
click at [148, 26] on span "Checkout" at bounding box center [151, 28] width 18 height 9
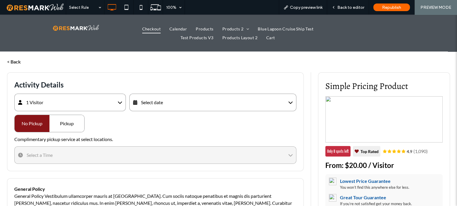
click at [154, 111] on div "Select date" at bounding box center [212, 103] width 167 height 18
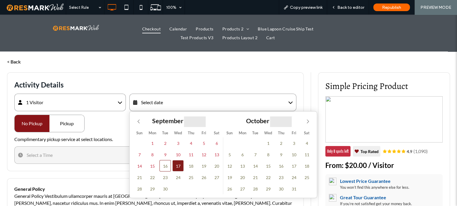
click at [174, 166] on span "17" at bounding box center [177, 165] width 11 height 11
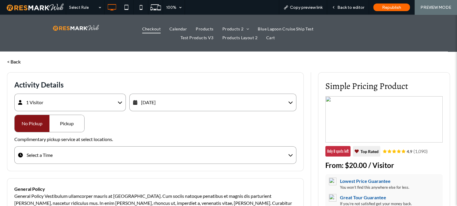
click at [87, 120] on div "**********" at bounding box center [155, 121] width 297 height 99
click at [80, 123] on div "Pickup" at bounding box center [66, 123] width 35 height 17
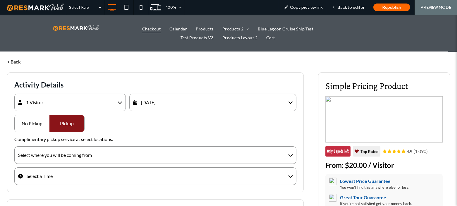
click at [68, 122] on div "Pickup" at bounding box center [66, 123] width 35 height 17
click at [25, 125] on div "No Pickup" at bounding box center [32, 123] width 35 height 17
click at [82, 151] on div "Select where you will be coming from" at bounding box center [155, 155] width 282 height 18
click at [61, 169] on div "[GEOGRAPHIC_DATA]" at bounding box center [80, 182] width 131 height 10
drag, startPoint x: 61, startPoint y: 171, endPoint x: 54, endPoint y: 190, distance: 20.3
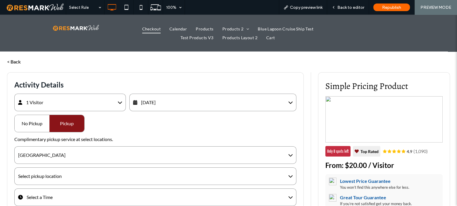
click at [61, 169] on div "Select pickup location" at bounding box center [155, 176] width 282 height 18
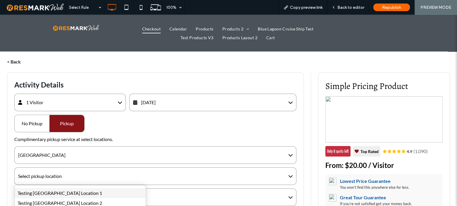
click at [54, 169] on div "Testing Salt Lake Location 1" at bounding box center [80, 193] width 131 height 10
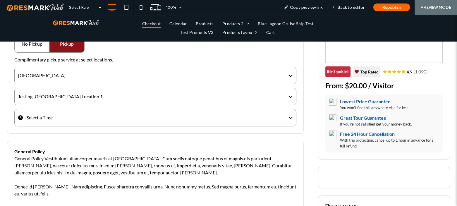
click at [58, 123] on div "Select a Time" at bounding box center [155, 118] width 282 height 18
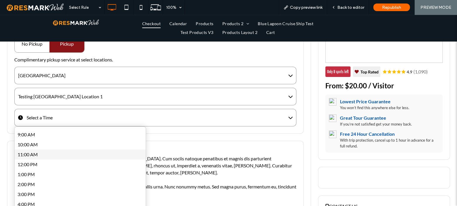
click at [50, 157] on div "11:00 AM" at bounding box center [80, 155] width 131 height 10
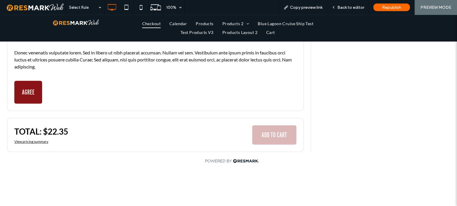
scroll to position [308, 0]
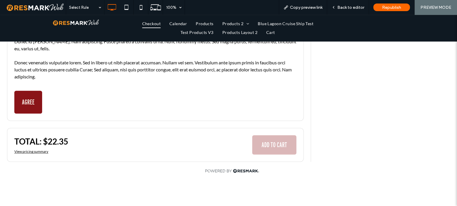
click at [32, 98] on button "AGREE" at bounding box center [28, 102] width 28 height 23
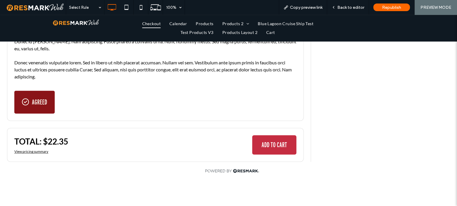
click at [282, 143] on button "ADD TO CART" at bounding box center [274, 144] width 44 height 19
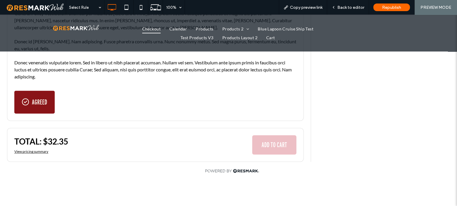
scroll to position [0, 0]
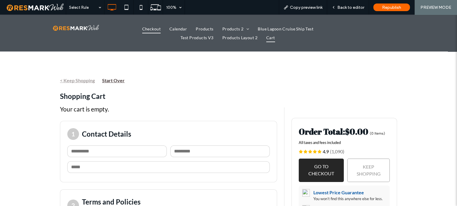
click at [143, 29] on span "Checkout" at bounding box center [151, 28] width 18 height 9
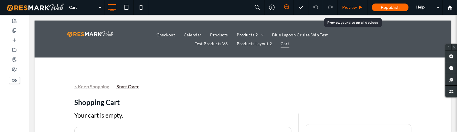
click at [345, 4] on div "Preview" at bounding box center [353, 7] width 30 height 15
click at [350, 7] on span "Preview" at bounding box center [349, 7] width 15 height 5
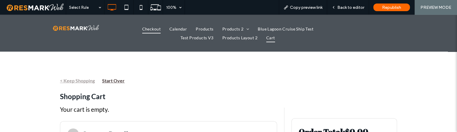
click at [152, 26] on span "Checkout" at bounding box center [151, 28] width 18 height 9
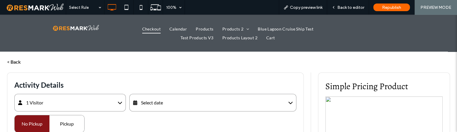
click at [181, 100] on div "Select date" at bounding box center [212, 103] width 167 height 18
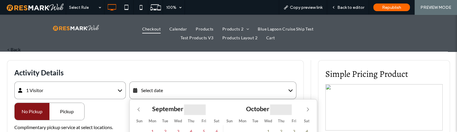
scroll to position [53, 0]
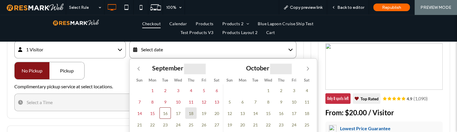
click at [195, 114] on span "18" at bounding box center [190, 112] width 11 height 11
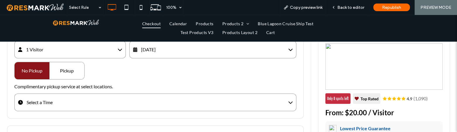
click at [75, 69] on div "Pickup" at bounding box center [66, 70] width 35 height 17
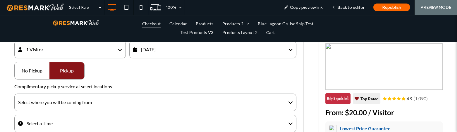
click at [102, 102] on div "Select where you will be coming from" at bounding box center [155, 102] width 282 height 18
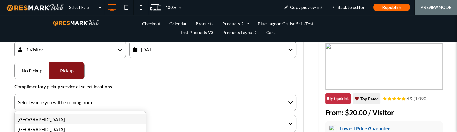
click at [90, 120] on div "Montego Bay" at bounding box center [80, 119] width 131 height 10
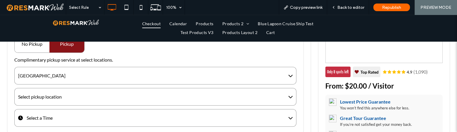
click at [97, 93] on div "Select pickup location" at bounding box center [155, 97] width 282 height 18
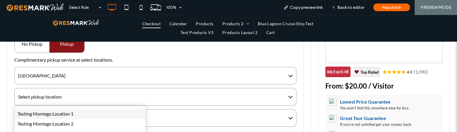
click at [86, 110] on div "Testing Montego Location 1" at bounding box center [80, 114] width 131 height 10
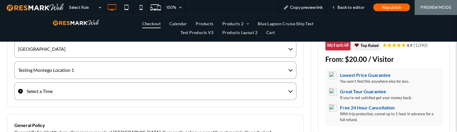
click at [78, 93] on div "Select a Time" at bounding box center [155, 91] width 282 height 18
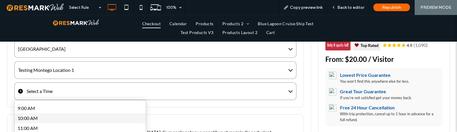
click at [65, 116] on div "10:00 AM" at bounding box center [80, 118] width 131 height 10
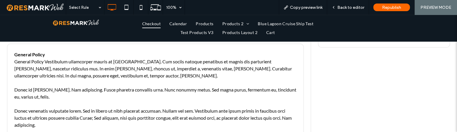
scroll to position [319, 0]
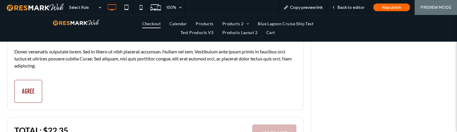
drag, startPoint x: 55, startPoint y: 93, endPoint x: 42, endPoint y: 95, distance: 13.0
click at [54, 93] on div "General Policy General Policy Vestibulum ullamcorper mauris at ligula. Cum soci…" at bounding box center [155, 46] width 297 height 125
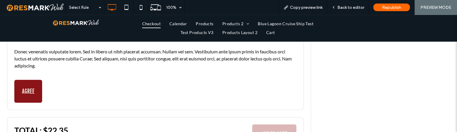
click at [36, 93] on button "AGREE" at bounding box center [28, 91] width 28 height 23
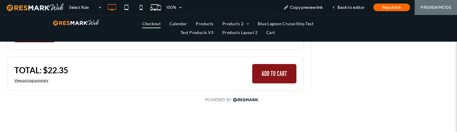
scroll to position [399, 0]
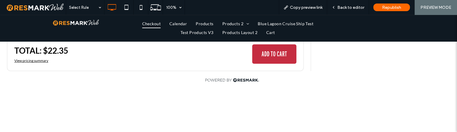
click at [275, 56] on button "ADD TO CART" at bounding box center [274, 53] width 44 height 19
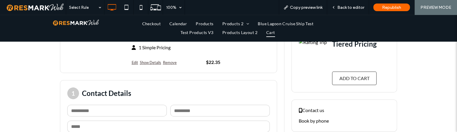
scroll to position [239, 0]
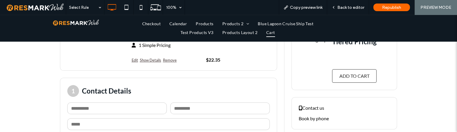
click at [44, 61] on div "< Keep Shopping Start Over Shopping Cart Wednesday, September 17, 2025, 9:00 AM…" at bounding box center [228, 113] width 457 height 603
click at [153, 22] on span "Checkout" at bounding box center [151, 23] width 18 height 9
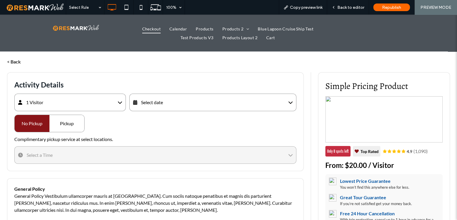
click at [155, 105] on div "Select date" at bounding box center [148, 102] width 30 height 7
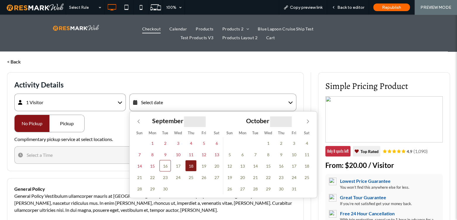
click at [190, 167] on span "18" at bounding box center [190, 165] width 11 height 11
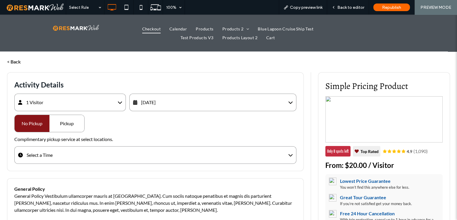
click at [75, 128] on div "Pickup" at bounding box center [66, 123] width 35 height 17
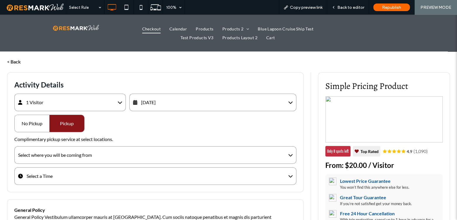
click at [100, 159] on div "Select where you will be coming from" at bounding box center [155, 155] width 282 height 18
click at [67, 179] on div "[GEOGRAPHIC_DATA]" at bounding box center [80, 182] width 131 height 10
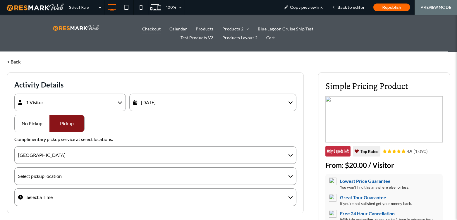
click at [68, 174] on div "Select pickup location" at bounding box center [155, 176] width 282 height 18
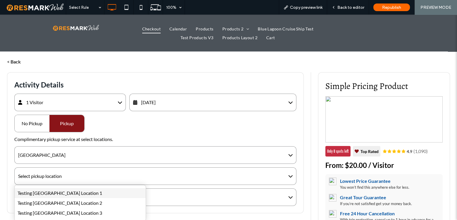
click at [53, 192] on div "Testing [GEOGRAPHIC_DATA] Location 1" at bounding box center [80, 193] width 131 height 10
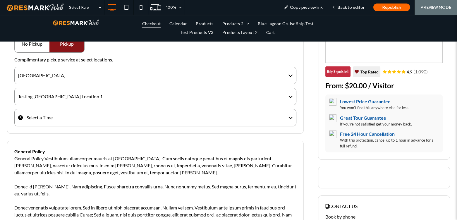
click at [44, 122] on div "Select a Time" at bounding box center [155, 118] width 282 height 18
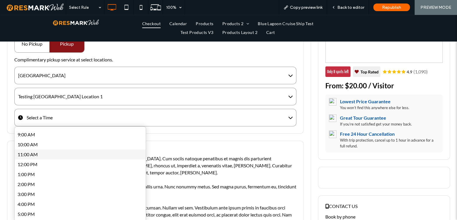
click at [45, 152] on div "11:00 AM" at bounding box center [80, 155] width 131 height 10
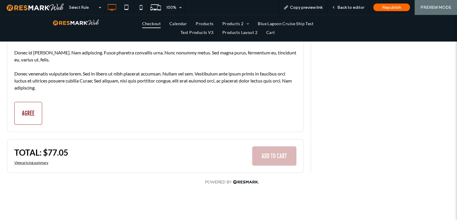
scroll to position [294, 0]
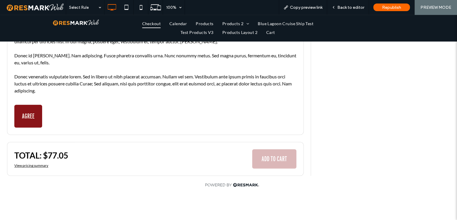
click at [36, 121] on button "AGREE" at bounding box center [28, 116] width 28 height 23
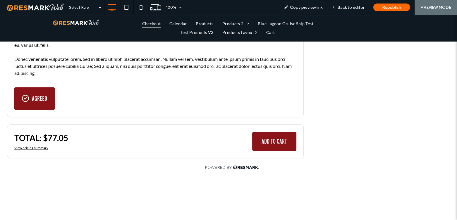
scroll to position [320, 0]
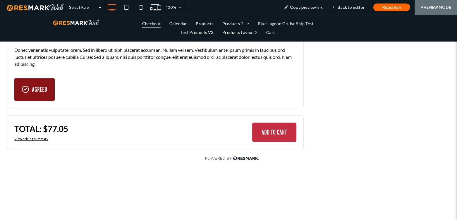
click at [275, 133] on button "ADD TO CART" at bounding box center [274, 132] width 44 height 19
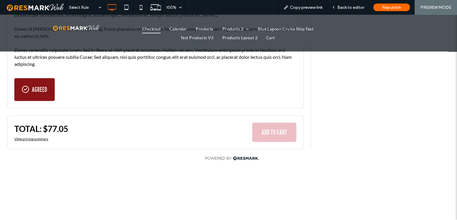
scroll to position [0, 0]
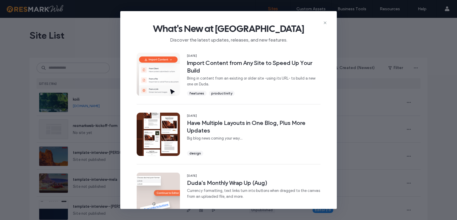
click at [326, 22] on icon at bounding box center [325, 22] width 5 height 5
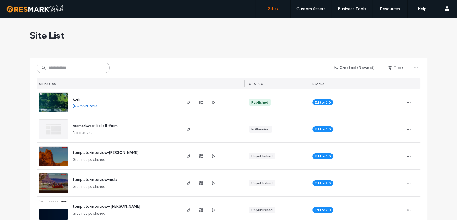
click at [66, 67] on input at bounding box center [73, 68] width 73 height 11
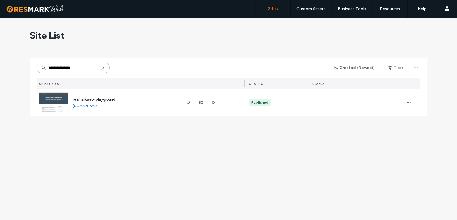
type input "**********"
click at [83, 97] on span "resmarkweb-playground" at bounding box center [94, 99] width 42 height 4
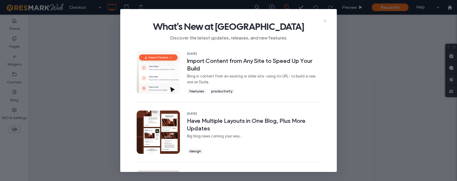
click at [326, 21] on icon at bounding box center [325, 20] width 5 height 5
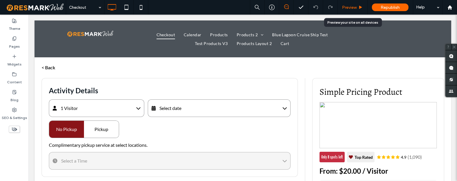
click at [349, 7] on span "Preview" at bounding box center [349, 7] width 15 height 5
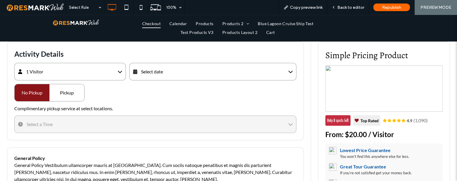
scroll to position [26, 0]
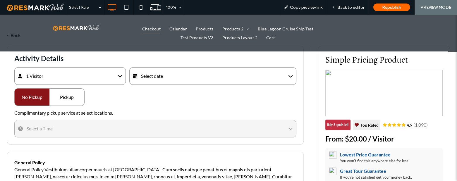
click at [168, 81] on div "Select date" at bounding box center [212, 76] width 167 height 18
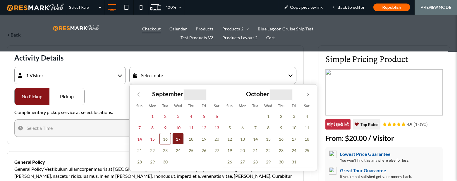
click at [172, 140] on span "17" at bounding box center [177, 138] width 11 height 11
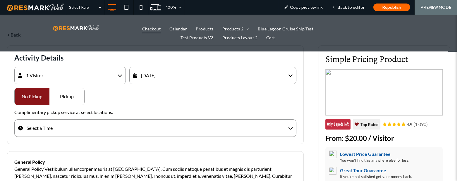
click at [71, 130] on div "Select a Time" at bounding box center [155, 128] width 282 height 18
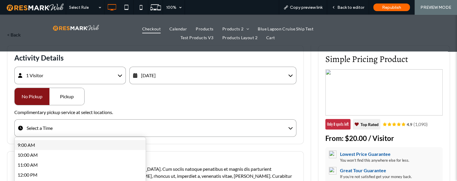
click at [56, 145] on div "9:00 AM" at bounding box center [80, 145] width 131 height 10
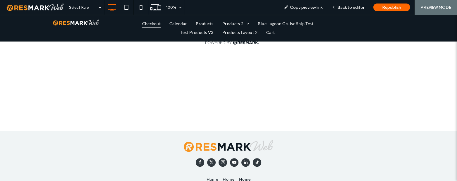
scroll to position [316, 0]
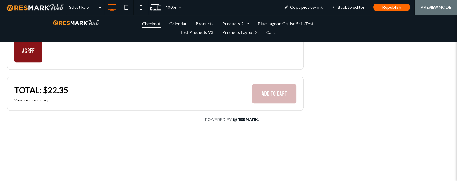
click at [32, 55] on button "AGREE" at bounding box center [28, 51] width 28 height 23
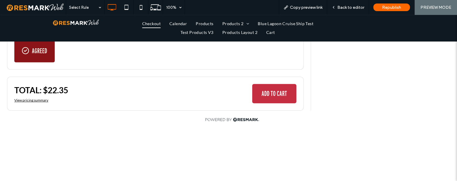
click at [269, 95] on button "ADD TO CART" at bounding box center [274, 93] width 44 height 19
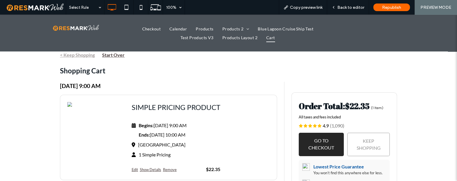
scroll to position [26, 0]
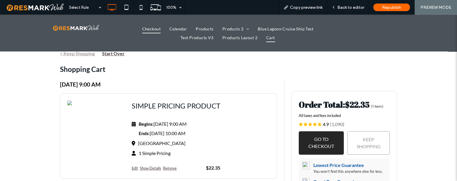
click at [146, 28] on span "Checkout" at bounding box center [151, 28] width 18 height 9
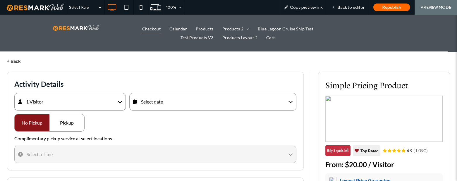
click at [184, 108] on div "Select date" at bounding box center [212, 102] width 167 height 18
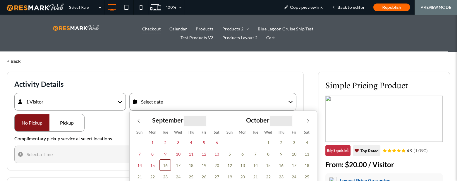
click at [181, 102] on div "Select date" at bounding box center [212, 102] width 167 height 18
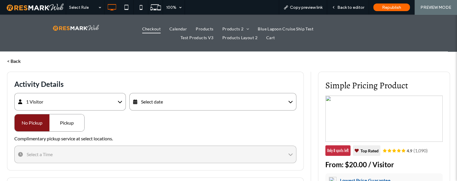
click at [181, 102] on div "Select date" at bounding box center [212, 102] width 167 height 18
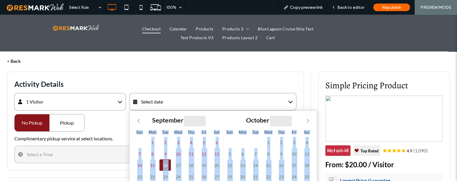
click at [164, 168] on span "16" at bounding box center [164, 164] width 11 height 11
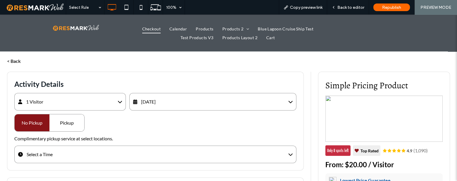
click at [70, 123] on div "Pickup" at bounding box center [66, 122] width 35 height 17
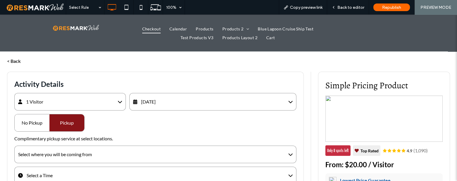
click at [71, 149] on div "Select where you will be coming from" at bounding box center [155, 155] width 282 height 18
click at [53, 168] on div "[GEOGRAPHIC_DATA]" at bounding box center [80, 172] width 131 height 10
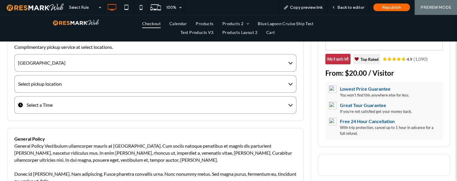
scroll to position [80, 0]
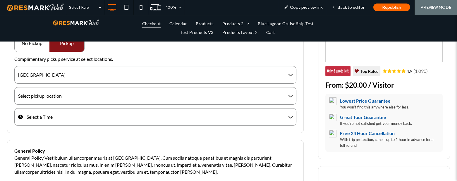
click at [46, 92] on div "Select pickup location" at bounding box center [40, 95] width 44 height 7
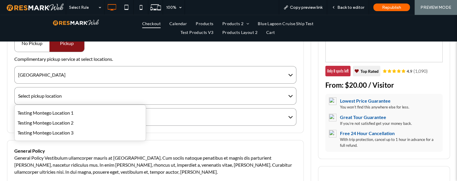
click at [44, 134] on div "Testing Montego Location 3" at bounding box center [80, 133] width 131 height 10
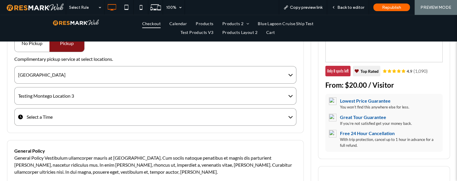
click at [49, 121] on div "Select a Time" at bounding box center [155, 117] width 282 height 18
click at [43, 145] on div "5:00 PM" at bounding box center [80, 144] width 131 height 10
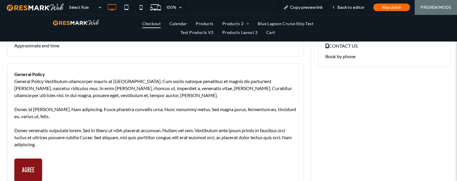
click at [28, 164] on button "AGREE" at bounding box center [28, 170] width 28 height 23
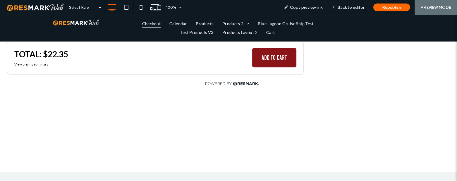
scroll to position [385, 0]
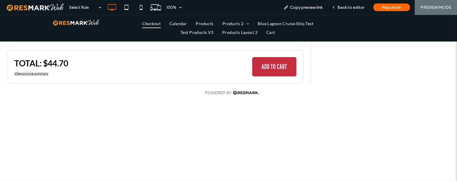
click at [268, 59] on button "ADD TO CART" at bounding box center [274, 66] width 44 height 19
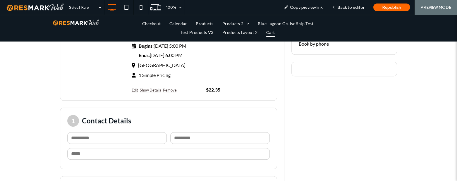
scroll to position [319, 0]
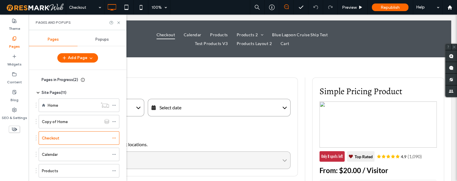
click at [118, 20] on div "Pages and Popups" at bounding box center [78, 22] width 84 height 5
drag, startPoint x: 353, startPoint y: 7, endPoint x: 111, endPoint y: 15, distance: 241.5
click at [353, 7] on span "Preview" at bounding box center [349, 7] width 15 height 5
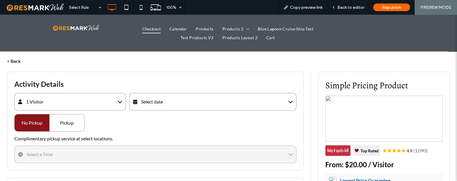
click at [167, 97] on div "Select date" at bounding box center [212, 102] width 167 height 18
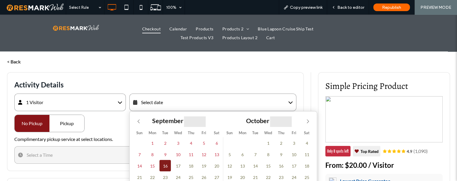
click at [161, 165] on span "16" at bounding box center [164, 165] width 11 height 11
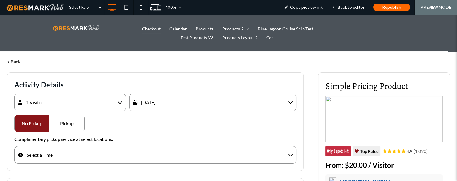
click at [68, 126] on div "Pickup" at bounding box center [66, 123] width 35 height 17
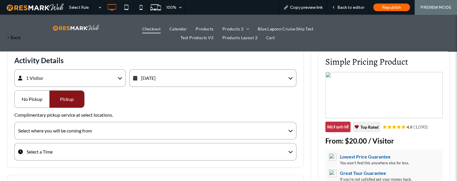
scroll to position [26, 0]
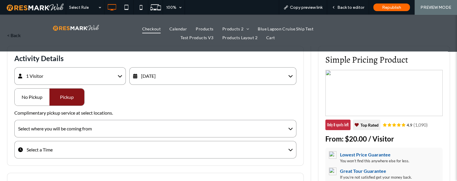
click at [92, 123] on div "Select where you will be coming from" at bounding box center [155, 129] width 282 height 18
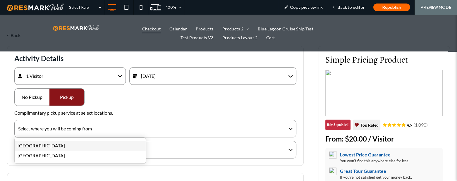
click at [67, 148] on div "[GEOGRAPHIC_DATA]" at bounding box center [80, 146] width 131 height 10
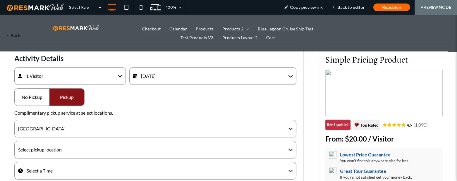
click at [65, 152] on div "Select pickup location" at bounding box center [155, 150] width 282 height 18
click at [59, 168] on div "Testing Montego Location 1" at bounding box center [80, 167] width 131 height 10
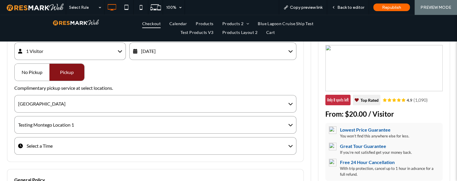
scroll to position [53, 0]
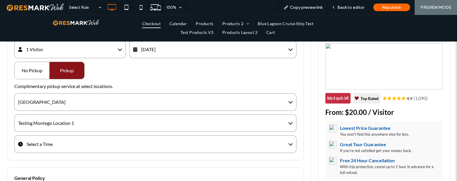
click at [64, 136] on div "Select a Time" at bounding box center [155, 144] width 282 height 18
click at [60, 151] on div "Select a Time" at bounding box center [155, 144] width 282 height 18
click at [50, 148] on div "Select a Time" at bounding box center [155, 144] width 282 height 18
drag, startPoint x: 41, startPoint y: 169, endPoint x: 56, endPoint y: 156, distance: 20.1
click at [41, 169] on div "5:00 PM" at bounding box center [80, 171] width 131 height 10
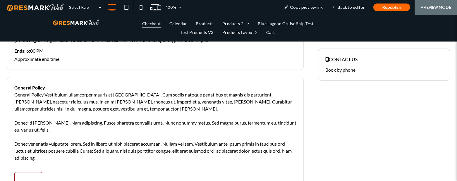
scroll to position [266, 0]
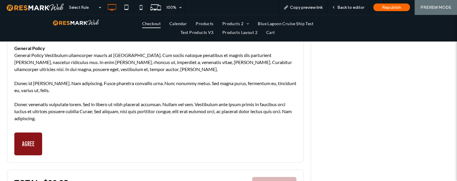
click at [24, 145] on button "AGREE" at bounding box center [28, 144] width 28 height 23
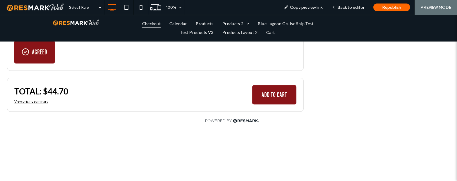
scroll to position [346, 0]
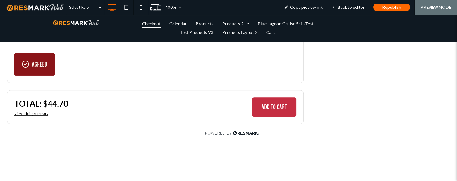
click at [267, 107] on button "ADD TO CART" at bounding box center [274, 106] width 44 height 19
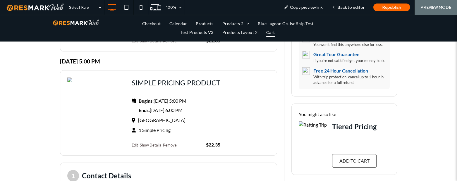
scroll to position [159, 0]
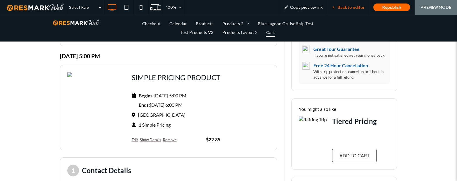
click at [351, 6] on span "Back to editor" at bounding box center [350, 7] width 27 height 5
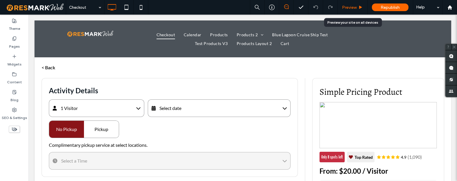
click at [349, 8] on span "Preview" at bounding box center [349, 7] width 15 height 5
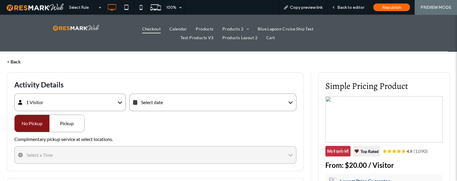
click at [156, 103] on span "Select date" at bounding box center [152, 103] width 22 height 6
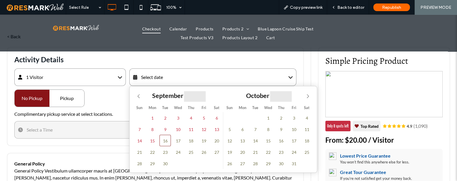
scroll to position [26, 0]
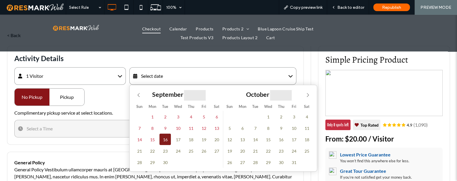
click at [162, 142] on span "16" at bounding box center [164, 139] width 11 height 11
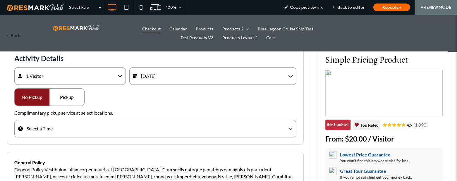
click at [70, 97] on div "Pickup" at bounding box center [66, 97] width 35 height 17
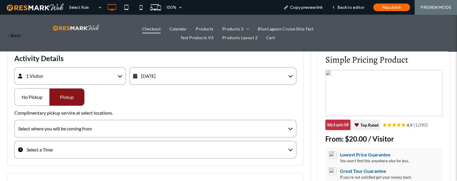
click at [68, 126] on div "Select where you will be coming from" at bounding box center [55, 128] width 74 height 7
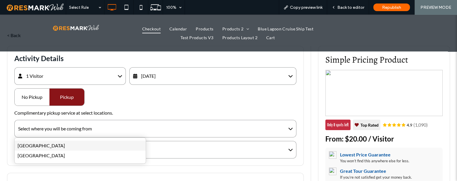
click at [65, 146] on div "[GEOGRAPHIC_DATA]" at bounding box center [80, 146] width 131 height 10
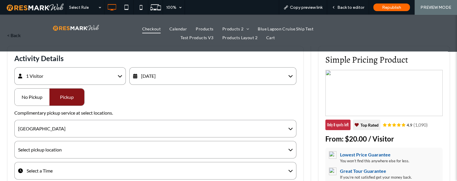
click at [71, 152] on div "Select pickup location" at bounding box center [155, 150] width 282 height 18
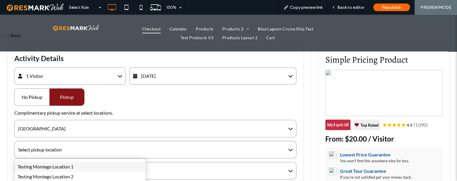
click at [63, 166] on div "Testing Montego Location 1" at bounding box center [80, 167] width 131 height 10
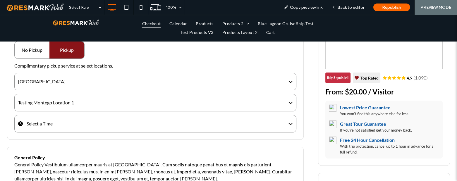
scroll to position [80, 0]
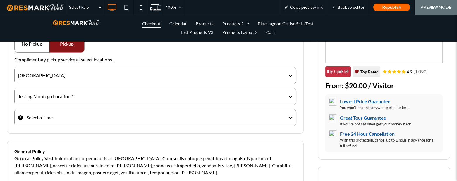
click at [69, 125] on div "Select a Time" at bounding box center [155, 118] width 282 height 18
click at [63, 143] on div "5:00 PM" at bounding box center [80, 145] width 131 height 10
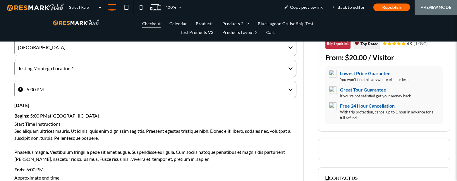
scroll to position [106, 0]
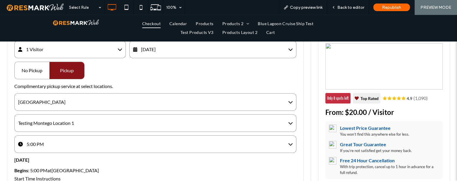
click at [76, 138] on div "5:00 PM" at bounding box center [155, 144] width 282 height 18
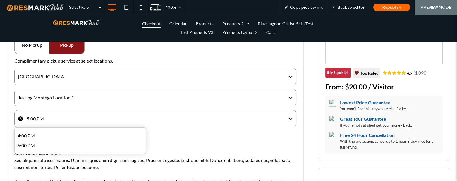
scroll to position [80, 0]
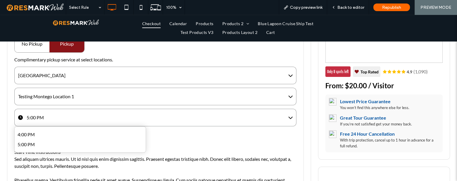
click at [237, 143] on div "Begins: 5:00 PM at [GEOGRAPHIC_DATA] Start Time Instructions Sed aliquam ultric…" at bounding box center [155, 165] width 282 height 50
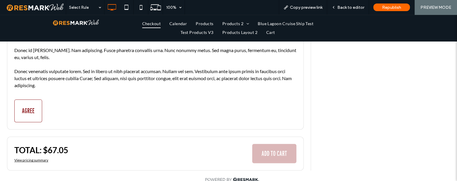
scroll to position [319, 0]
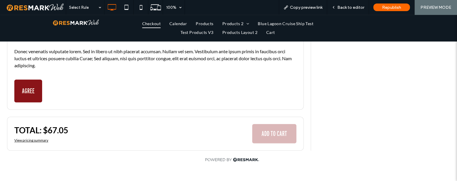
click at [34, 96] on button "AGREE" at bounding box center [28, 91] width 28 height 23
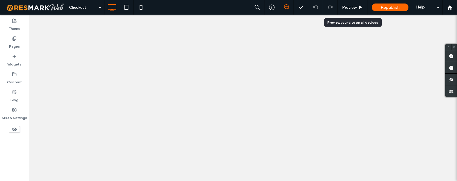
click at [349, 7] on span "Preview" at bounding box center [349, 7] width 15 height 5
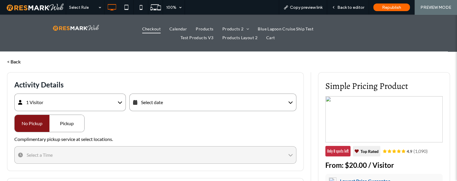
drag, startPoint x: 155, startPoint y: 90, endPoint x: 157, endPoint y: 97, distance: 6.3
click at [156, 91] on div "Activity Details 1 Visitor Visitor $20 - 1 + APPLY Select date September **** O…" at bounding box center [155, 121] width 297 height 99
click at [158, 98] on div "Select date" at bounding box center [212, 103] width 167 height 18
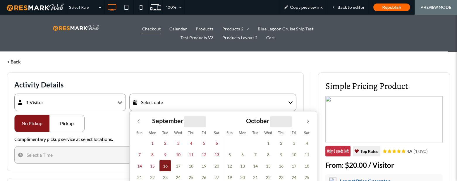
click at [167, 167] on span "16" at bounding box center [164, 165] width 11 height 11
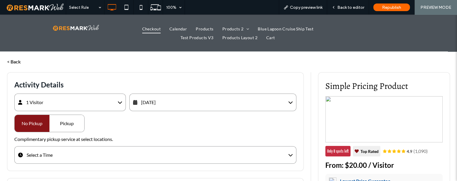
click at [58, 126] on div "Pickup" at bounding box center [66, 123] width 35 height 17
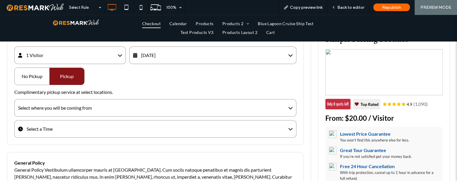
scroll to position [53, 0]
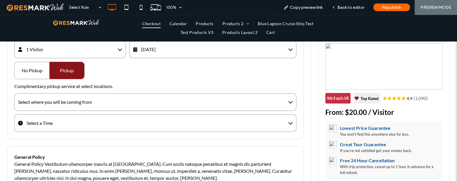
click at [78, 102] on div "Select where you will be coming from" at bounding box center [55, 102] width 74 height 7
click at [72, 119] on div "[GEOGRAPHIC_DATA]" at bounding box center [80, 119] width 131 height 10
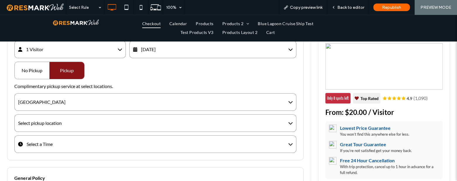
click at [72, 120] on div "Select pickup location" at bounding box center [155, 123] width 282 height 18
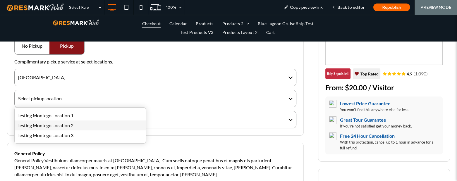
scroll to position [80, 0]
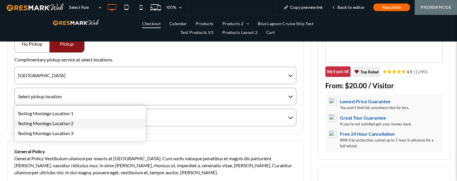
click at [71, 122] on div "Testing Montego Location 2" at bounding box center [80, 124] width 131 height 10
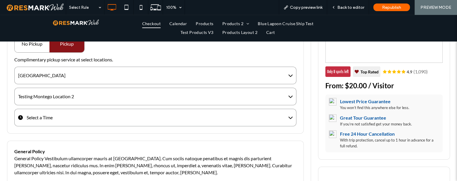
click at [80, 118] on div "Select a Time" at bounding box center [155, 118] width 282 height 18
click at [73, 141] on div "5:00 PM" at bounding box center [80, 145] width 131 height 10
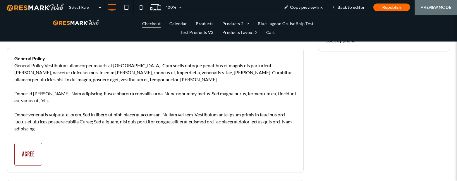
scroll to position [266, 0]
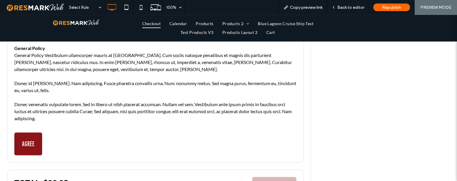
click at [28, 146] on button "AGREE" at bounding box center [28, 144] width 28 height 23
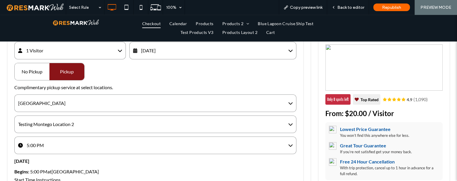
scroll to position [0, 0]
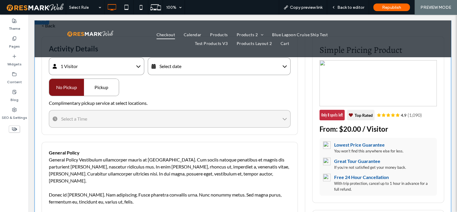
scroll to position [26, 0]
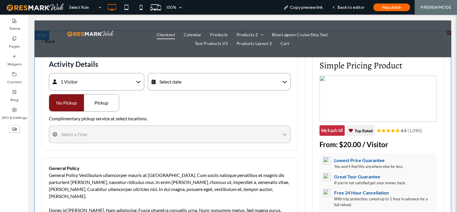
click at [182, 82] on span at bounding box center [243, 191] width 417 height 320
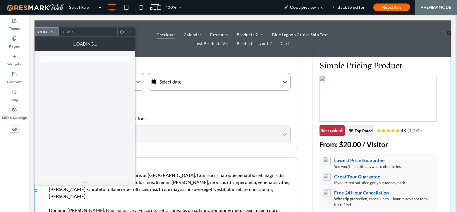
click at [193, 83] on div "Select date" at bounding box center [219, 82] width 143 height 18
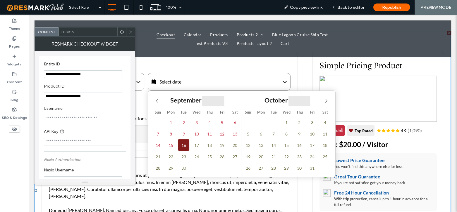
click at [180, 143] on span "16" at bounding box center [183, 145] width 11 height 11
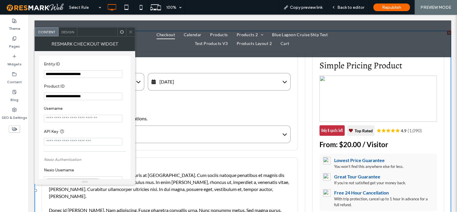
click at [132, 35] on span at bounding box center [130, 32] width 4 height 9
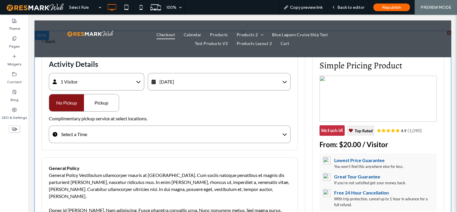
click at [107, 100] on span at bounding box center [243, 191] width 417 height 320
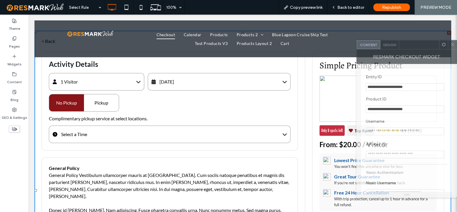
drag, startPoint x: 99, startPoint y: 35, endPoint x: 417, endPoint y: 44, distance: 317.9
click at [417, 44] on div at bounding box center [419, 44] width 40 height 9
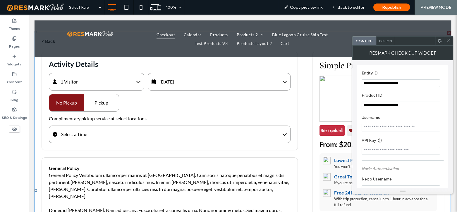
click at [117, 99] on div "Pickup" at bounding box center [101, 103] width 35 height 17
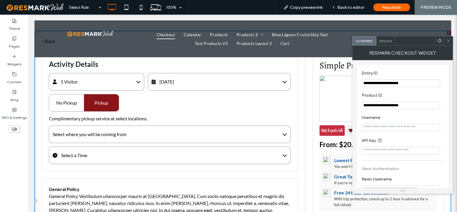
click at [114, 129] on div "Select where you will be coming from" at bounding box center [170, 135] width 242 height 18
click at [99, 156] on div "[GEOGRAPHIC_DATA]" at bounding box center [114, 152] width 131 height 10
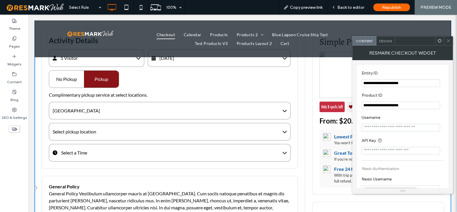
scroll to position [53, 0]
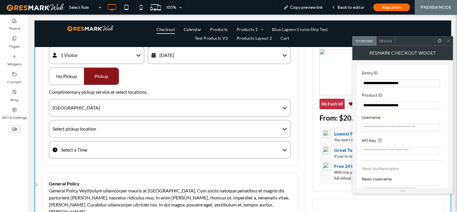
click at [115, 130] on div "Select pickup location" at bounding box center [170, 129] width 242 height 18
click at [97, 168] on div "Testing Montego Location 3" at bounding box center [114, 166] width 131 height 10
drag, startPoint x: 88, startPoint y: 145, endPoint x: 91, endPoint y: 163, distance: 18.7
click at [88, 145] on div "Select a Time" at bounding box center [170, 150] width 242 height 18
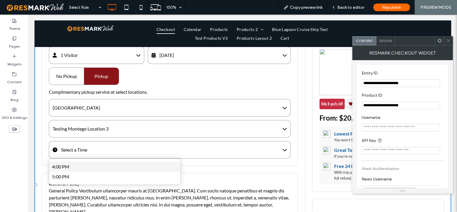
click at [91, 168] on div "4:00 PM" at bounding box center [114, 167] width 131 height 10
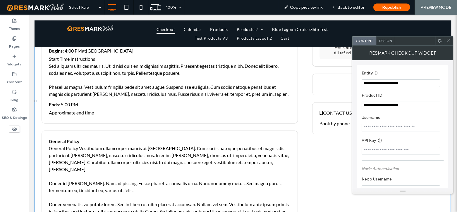
scroll to position [239, 0]
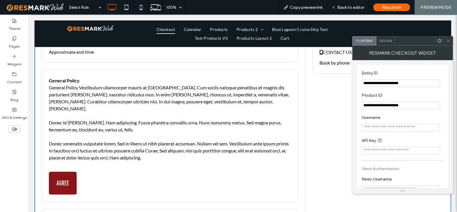
click at [59, 176] on button "AGREE" at bounding box center [63, 183] width 28 height 23
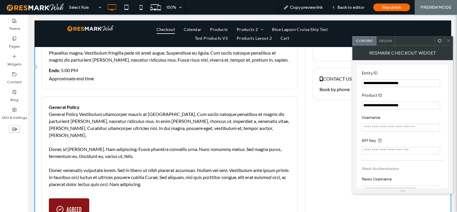
scroll to position [372, 0]
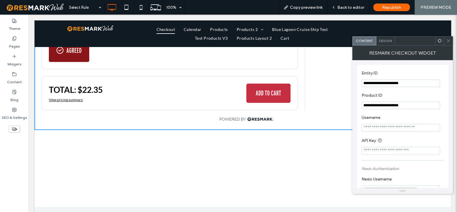
click at [258, 90] on button "ADD TO CART" at bounding box center [268, 93] width 44 height 19
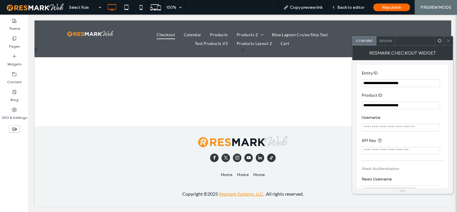
scroll to position [8, 0]
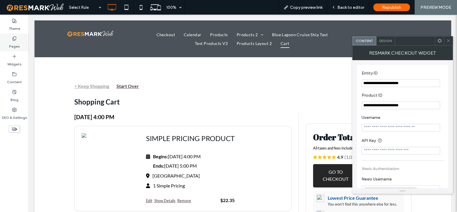
click at [9, 38] on div "Pages" at bounding box center [14, 43] width 29 height 18
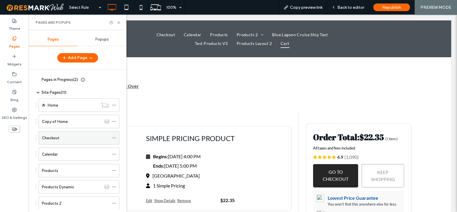
click at [53, 138] on label "Checkout" at bounding box center [51, 138] width 18 height 10
click at [117, 22] on div at bounding box center [228, 106] width 457 height 212
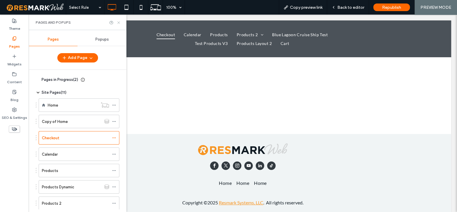
click at [120, 22] on icon at bounding box center [118, 22] width 4 height 4
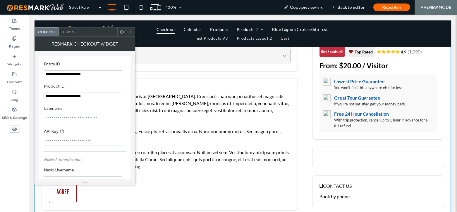
scroll to position [106, 0]
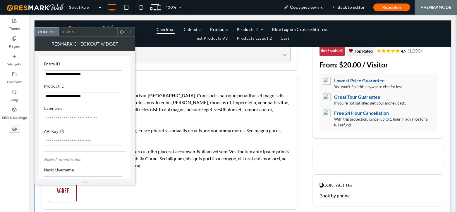
click at [133, 32] on div at bounding box center [130, 32] width 9 height 9
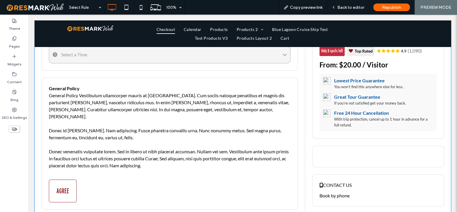
click at [73, 190] on span at bounding box center [243, 111] width 417 height 320
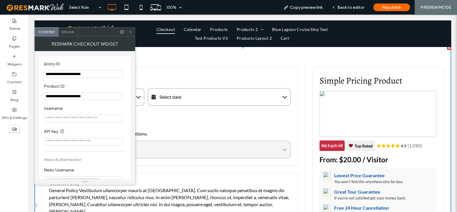
scroll to position [0, 0]
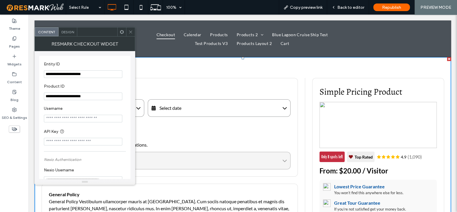
click at [131, 31] on icon at bounding box center [130, 32] width 4 height 4
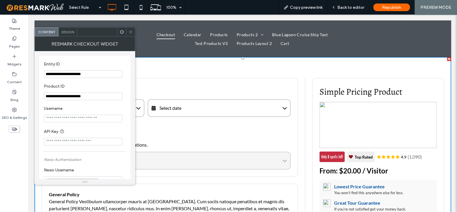
click at [179, 107] on span "Select date" at bounding box center [170, 108] width 22 height 6
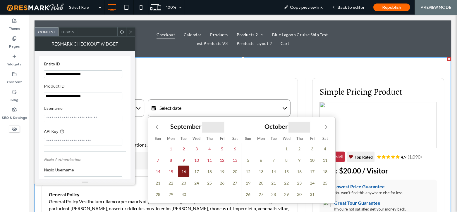
click at [178, 170] on span "16" at bounding box center [183, 171] width 11 height 11
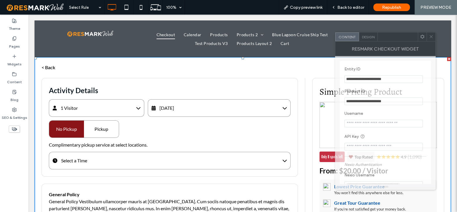
drag, startPoint x: 104, startPoint y: 30, endPoint x: 354, endPoint y: 25, distance: 249.4
click at [378, 32] on div at bounding box center [398, 36] width 40 height 9
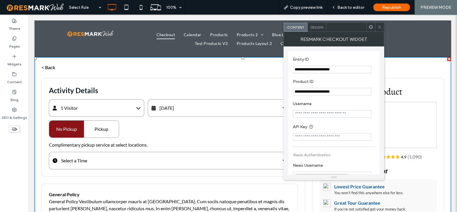
click at [174, 107] on span "[DATE]" at bounding box center [166, 108] width 15 height 6
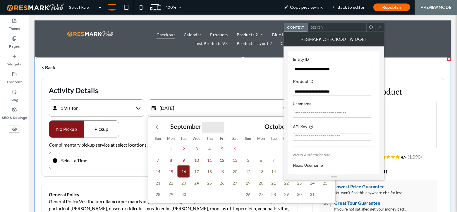
click at [214, 170] on div "31 1 2 3 4 5 6 7 8 9 10 11 12 13 14 15 16 17 18 19 20 21 22 23 24 25 26 27 28 2…" at bounding box center [197, 171] width 90 height 57
click at [211, 170] on span "18" at bounding box center [209, 171] width 11 height 11
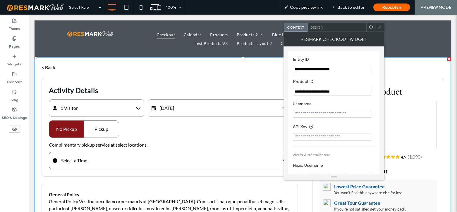
click at [105, 129] on div "Pickup" at bounding box center [101, 129] width 35 height 17
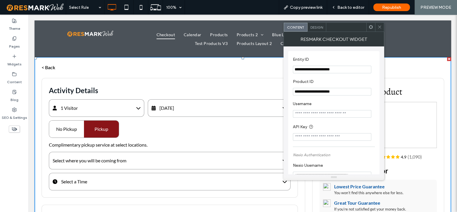
drag, startPoint x: 113, startPoint y: 153, endPoint x: 113, endPoint y: 164, distance: 11.4
click at [113, 156] on div "Select where you will be coming from" at bounding box center [170, 161] width 242 height 18
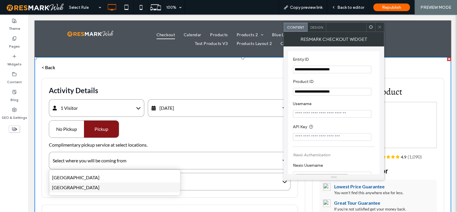
click at [104, 187] on div "[GEOGRAPHIC_DATA]" at bounding box center [114, 188] width 131 height 10
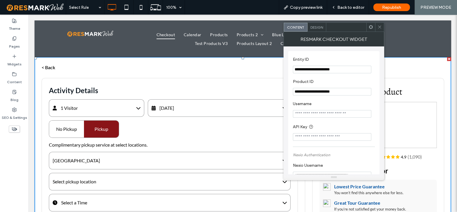
click at [92, 177] on div "Select pickup location" at bounding box center [170, 182] width 242 height 18
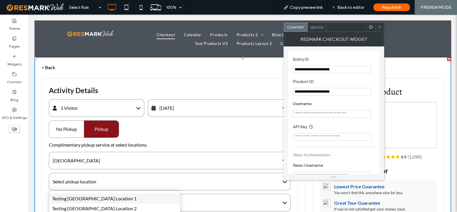
click at [90, 196] on div "Testing [GEOGRAPHIC_DATA] Location 1" at bounding box center [114, 199] width 131 height 10
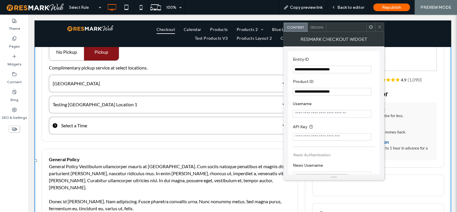
scroll to position [53, 0]
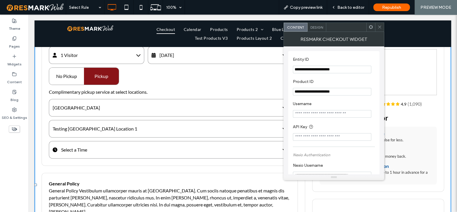
drag, startPoint x: 84, startPoint y: 140, endPoint x: 85, endPoint y: 145, distance: 4.2
click at [85, 143] on div "**********" at bounding box center [170, 95] width 256 height 141
click at [86, 148] on span "Select a Time" at bounding box center [74, 150] width 26 height 6
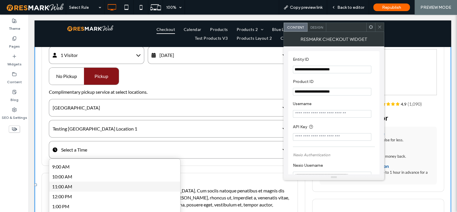
click at [90, 189] on div "11:00 AM" at bounding box center [114, 187] width 131 height 10
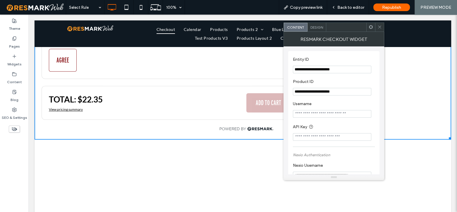
scroll to position [346, 0]
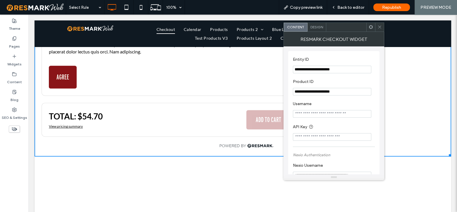
click at [64, 78] on button "AGREE" at bounding box center [63, 77] width 28 height 23
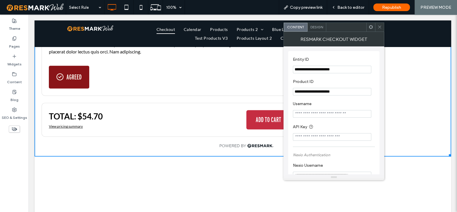
click at [268, 117] on button "ADD TO CART" at bounding box center [268, 119] width 44 height 19
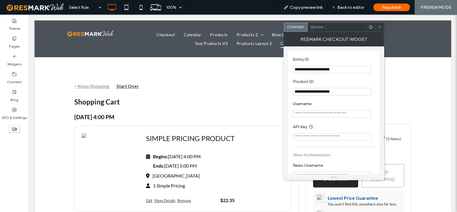
click at [382, 26] on div at bounding box center [379, 27] width 9 height 9
